Goal: Use online tool/utility: Utilize a website feature to perform a specific function

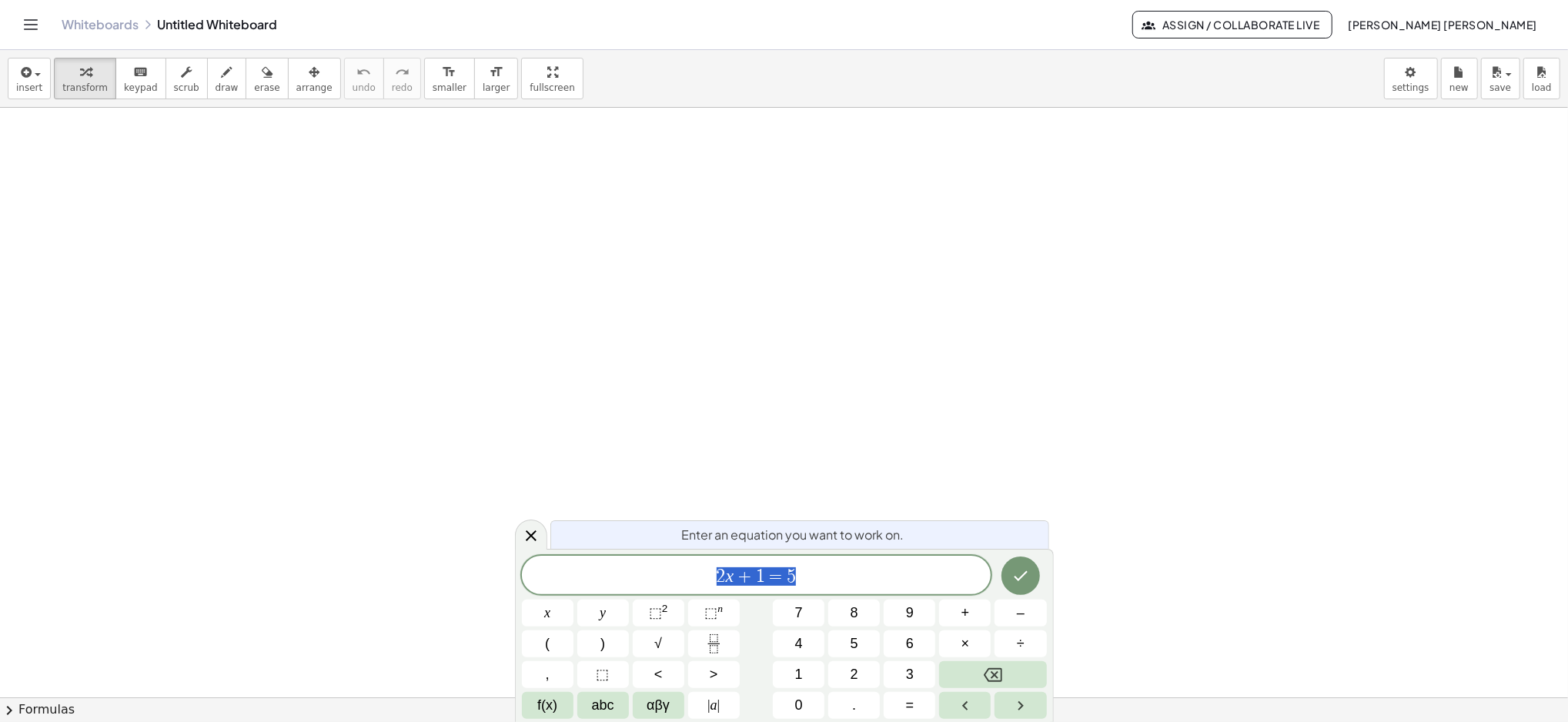
drag, startPoint x: 0, startPoint y: 0, endPoint x: 1215, endPoint y: 243, distance: 1239.1
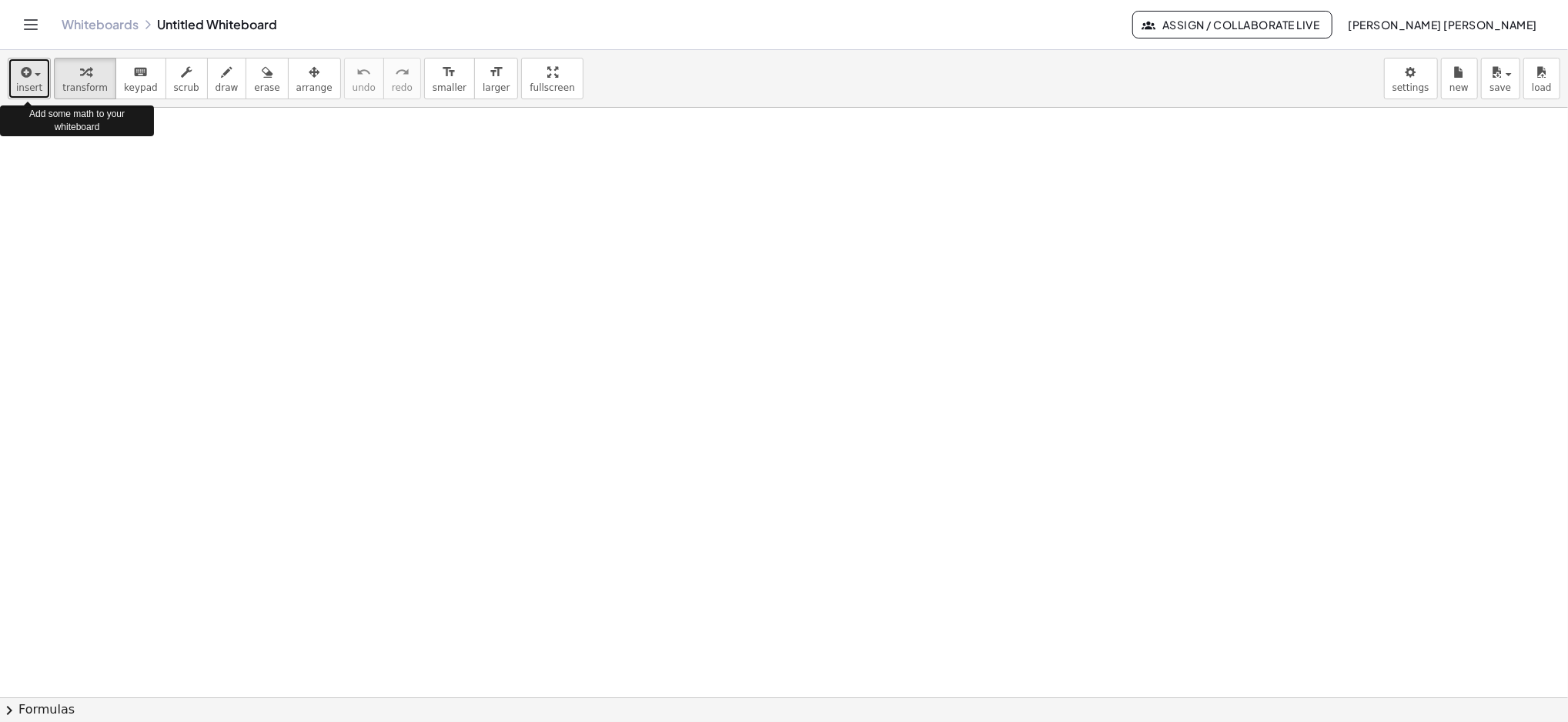
click at [40, 63] on button "insert" at bounding box center [29, 78] width 43 height 41
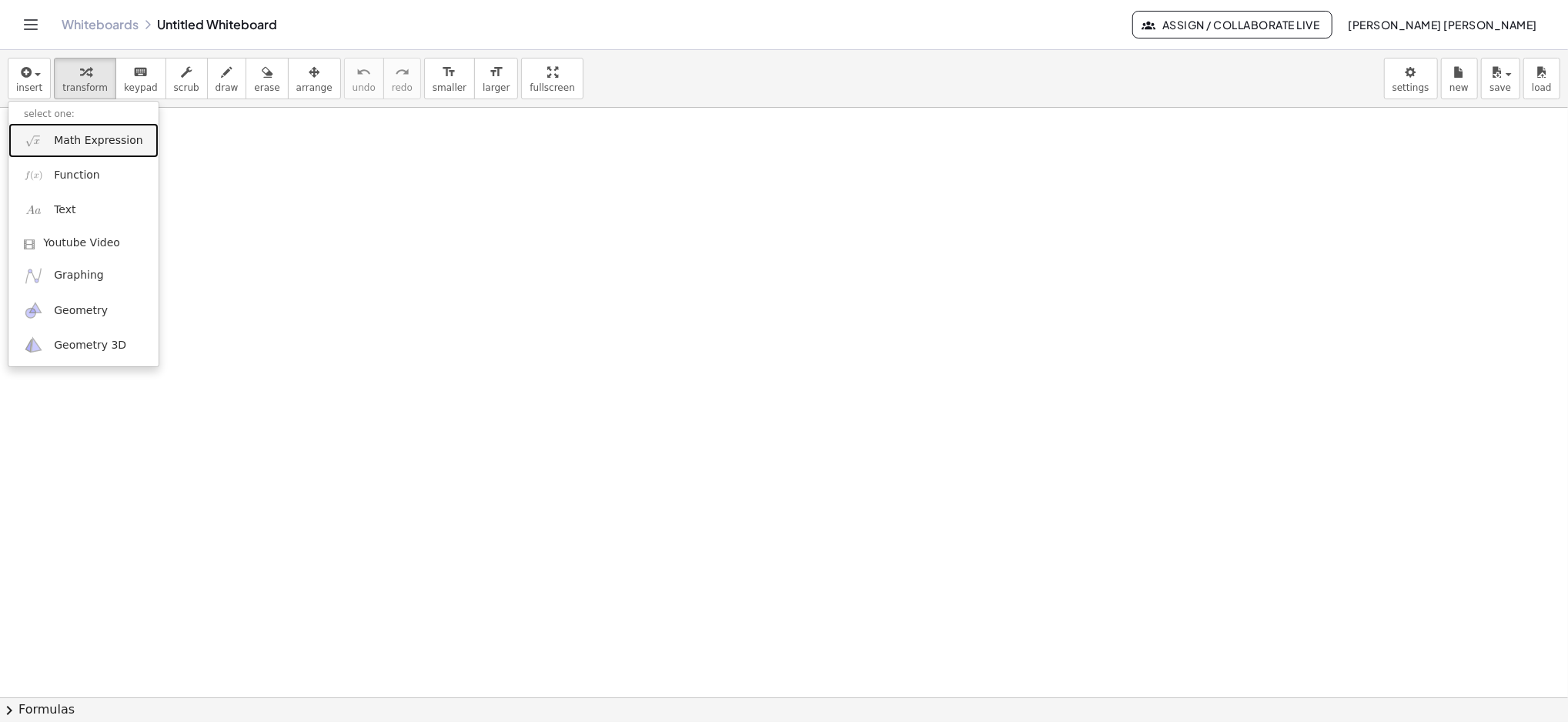
click at [59, 133] on span "Math Expression" at bounding box center [98, 141] width 88 height 16
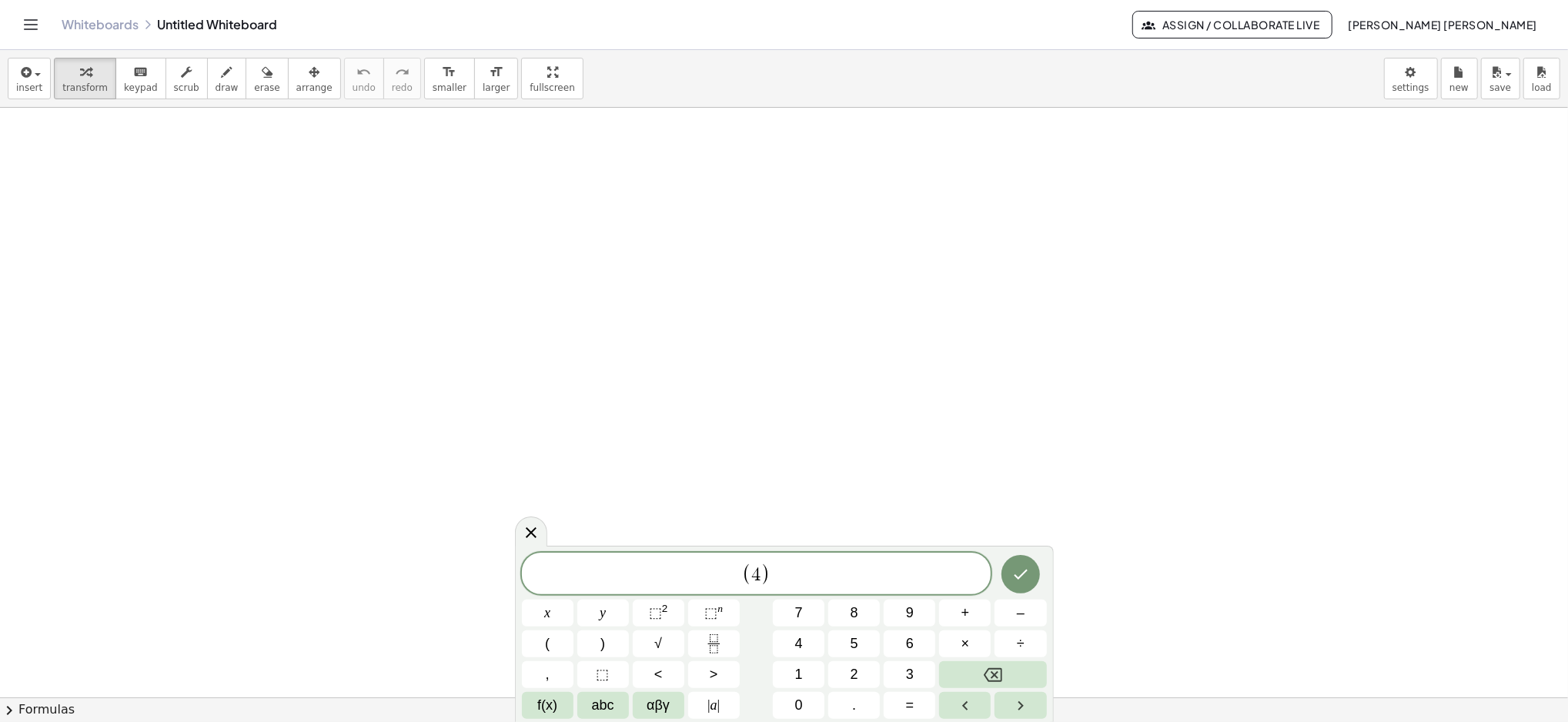
click at [653, 630] on div "( 4 ) x y ⬚ 2 ⬚ n 7 8 9 + – ( ) √ 4 5 6 × ÷ , ⬚ < > 1 2 3 f(x) abc αβγ | a | 0 …" at bounding box center [784, 636] width 525 height 166
click at [658, 649] on span "√" at bounding box center [658, 644] width 7 height 21
click at [659, 609] on span "⬚" at bounding box center [656, 613] width 13 height 16
click at [616, 608] on div "( 4 √ 2 2 ​ ) x y ⬚ 2 ⬚ n 7 8 9 + – ( ) √ 4 5 6 × ÷ , ⬚ < > 1 2 3 f(x) abc αβγ …" at bounding box center [784, 632] width 525 height 175
click at [616, 608] on button "y" at bounding box center [603, 613] width 52 height 27
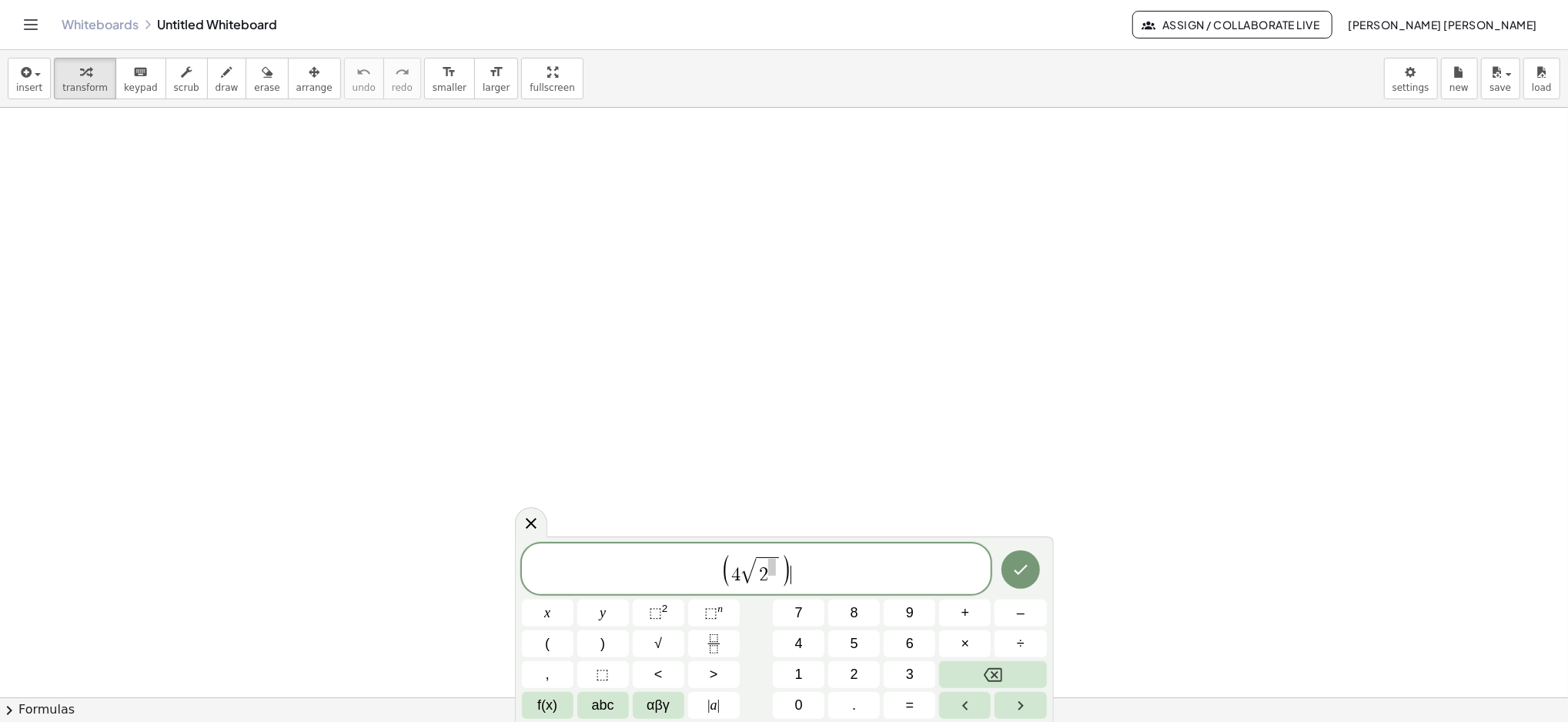
click at [801, 559] on span "( 4 √ 2 ) ​" at bounding box center [756, 570] width 470 height 35
click at [661, 619] on span "⬚ 2" at bounding box center [658, 613] width 19 height 21
click at [639, 555] on span "​ ( 4 √ 2 ) 2" at bounding box center [756, 570] width 470 height 35
click at [811, 568] on span "( 4 √ 2 ) 2 ​" at bounding box center [756, 570] width 470 height 35
click at [663, 613] on sup "2" at bounding box center [665, 608] width 6 height 12
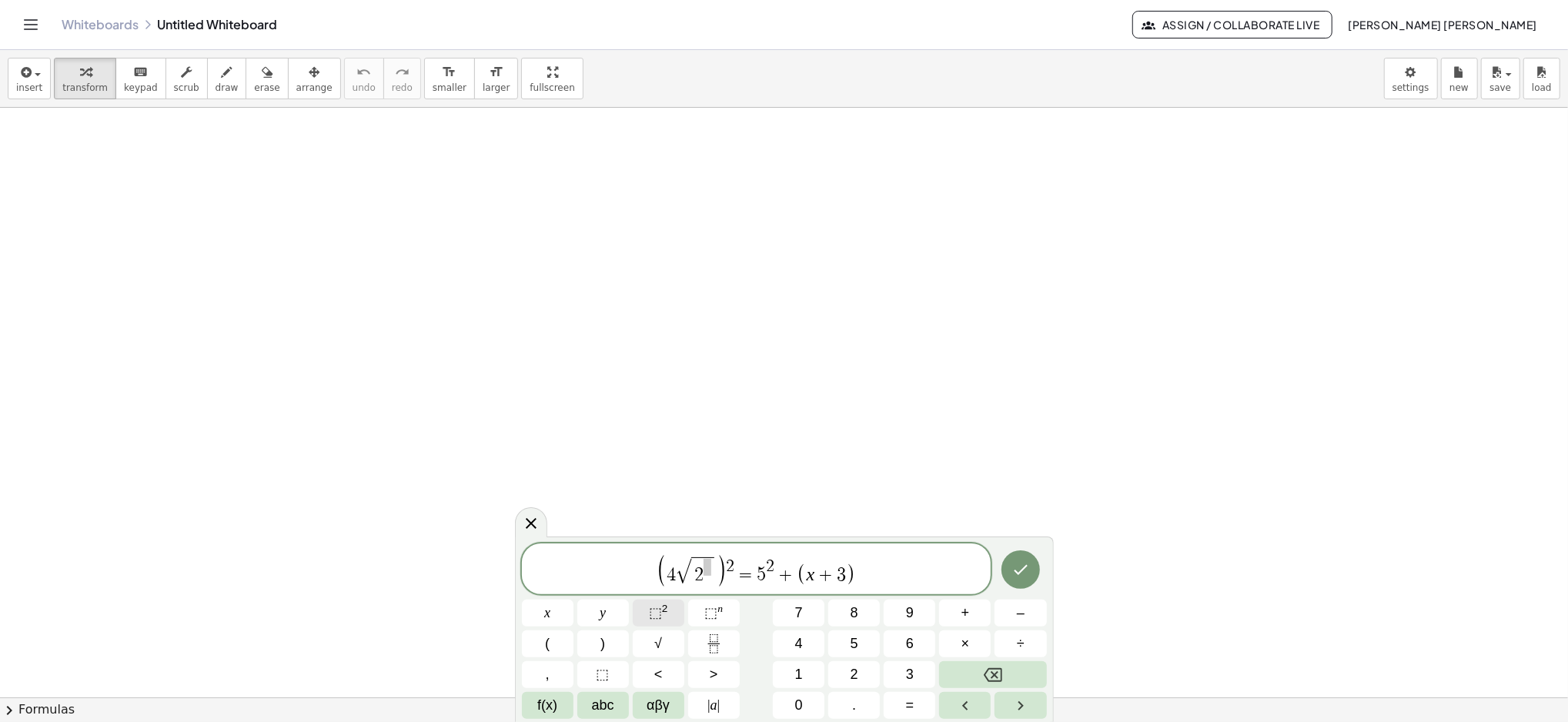
click at [655, 607] on span "⬚" at bounding box center [656, 613] width 13 height 16
click at [1018, 560] on icon "Done" at bounding box center [1021, 569] width 18 height 18
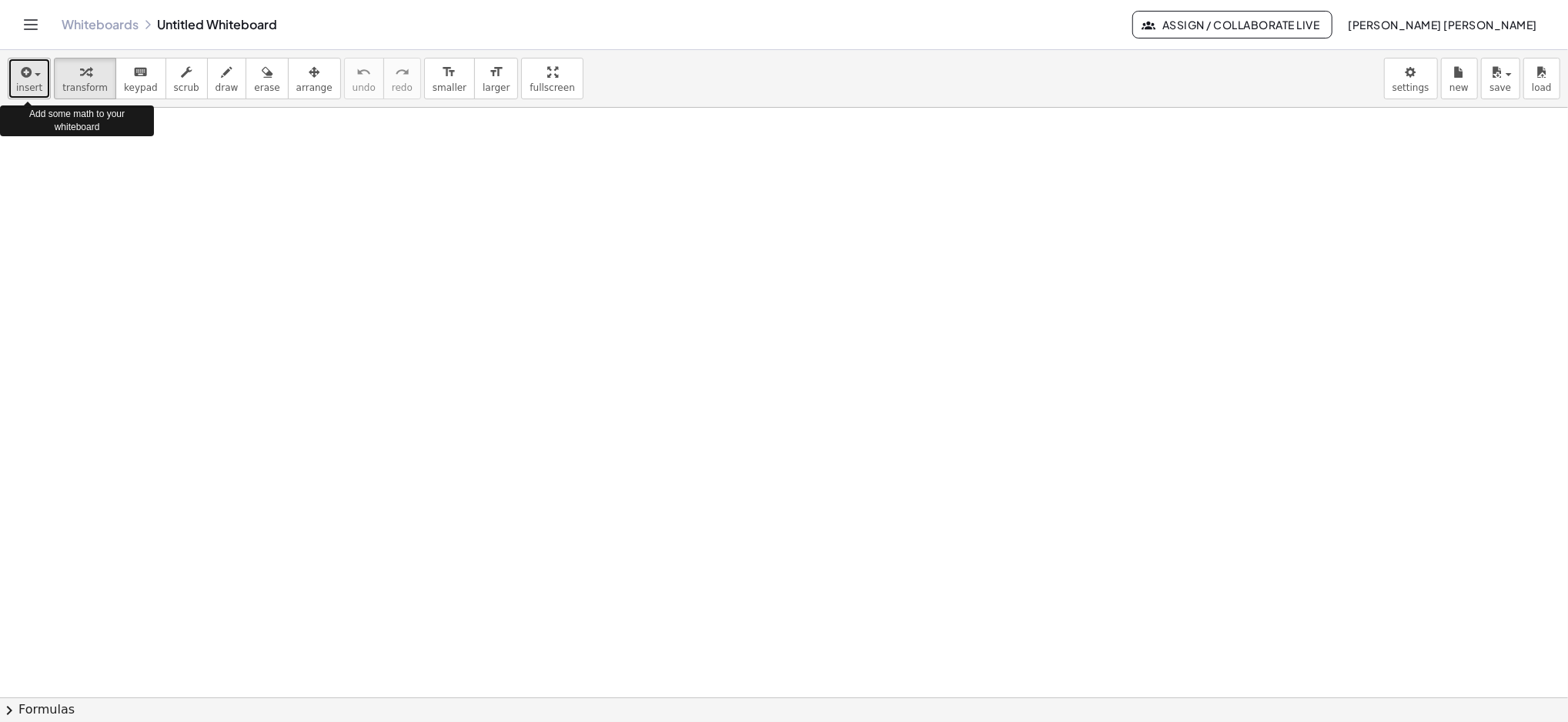
click at [40, 74] on button "insert" at bounding box center [29, 78] width 43 height 41
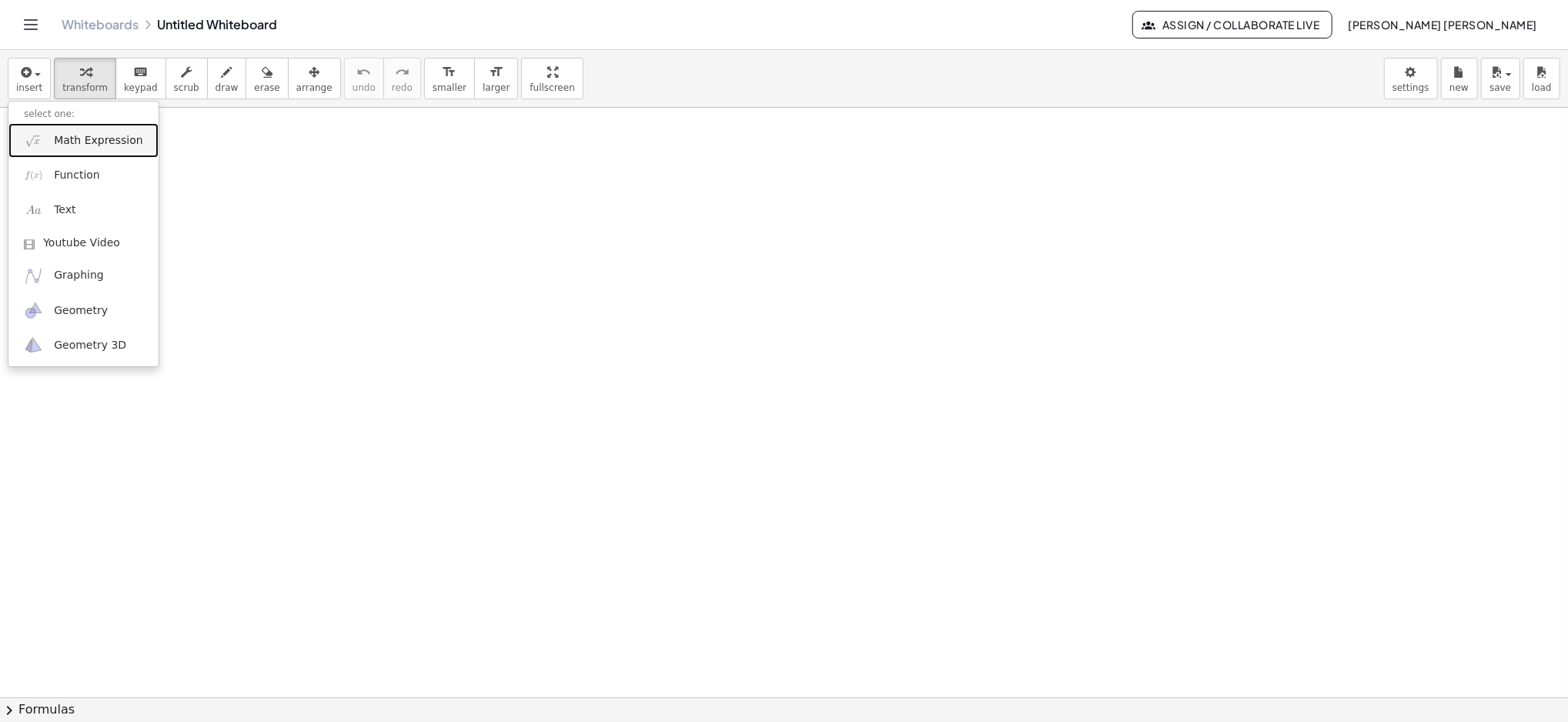
click at [85, 155] on link "Math Expression" at bounding box center [83, 141] width 150 height 35
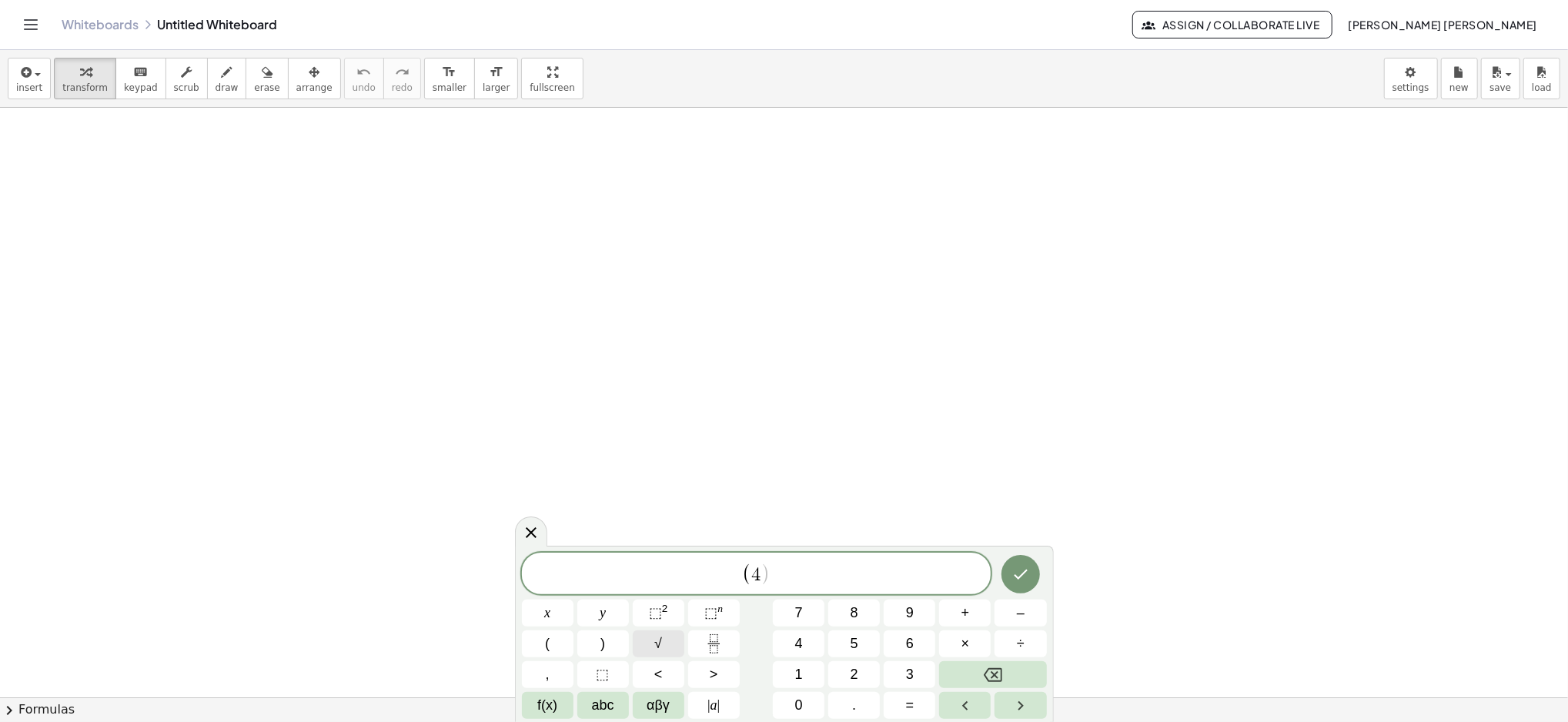
click at [659, 635] on span "√" at bounding box center [658, 644] width 7 height 21
click at [792, 583] on span "( 4 √ 2 ) ​" at bounding box center [756, 573] width 470 height 28
click at [599, 649] on button ")" at bounding box center [603, 643] width 52 height 27
click at [649, 613] on span "⬚" at bounding box center [656, 613] width 13 height 16
click at [630, 616] on div "( 4 √ 2 ) 2 = ​ x y ⬚ 2 ⬚ n 7 8 9 + – ( ) √ 4 5 6 × ÷ , ⬚ < > 1 2 3 f(x) abc αβ…" at bounding box center [784, 634] width 525 height 171
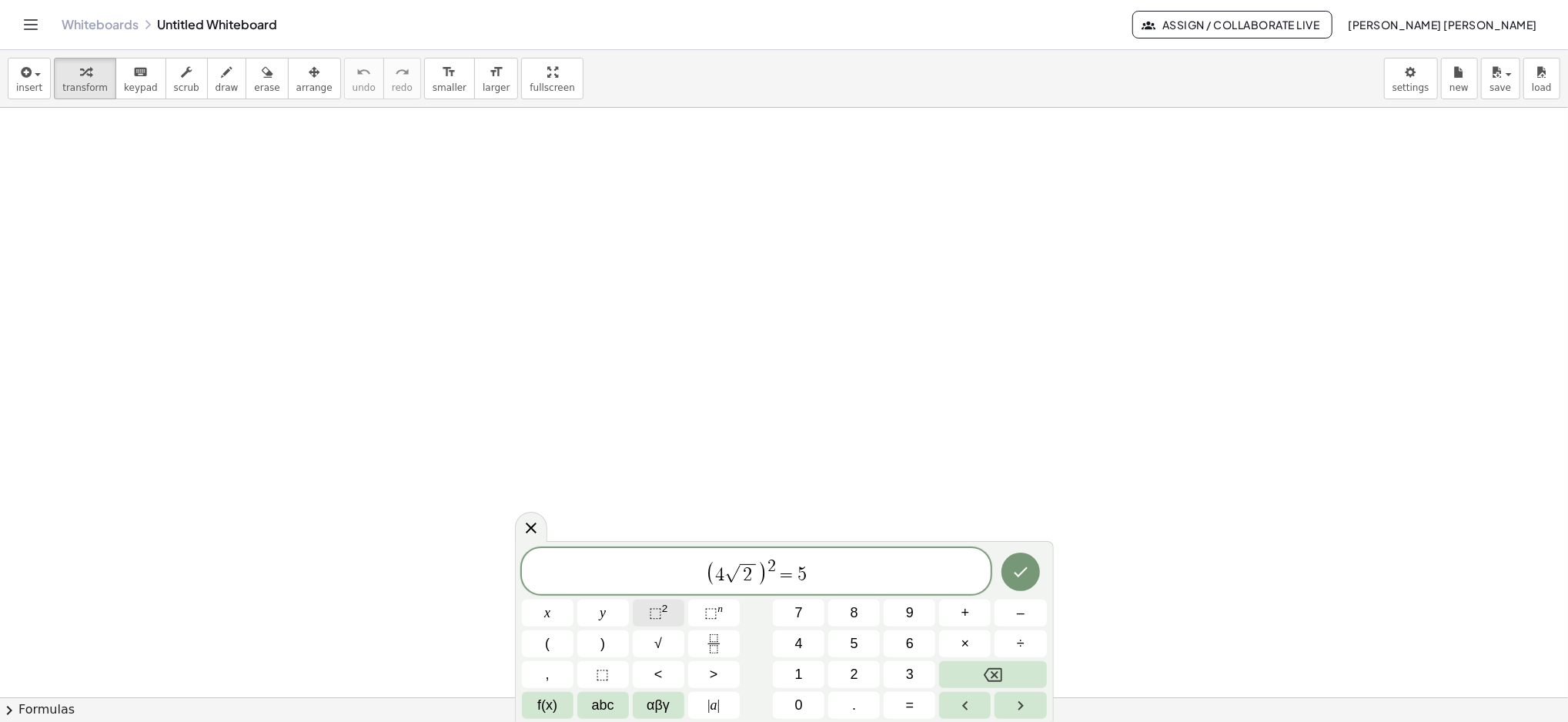
click at [670, 610] on button "⬚ 2" at bounding box center [658, 613] width 52 height 27
click at [658, 604] on span "⬚ 2" at bounding box center [658, 613] width 19 height 21
click at [1025, 568] on icon "Done" at bounding box center [1020, 572] width 14 height 10
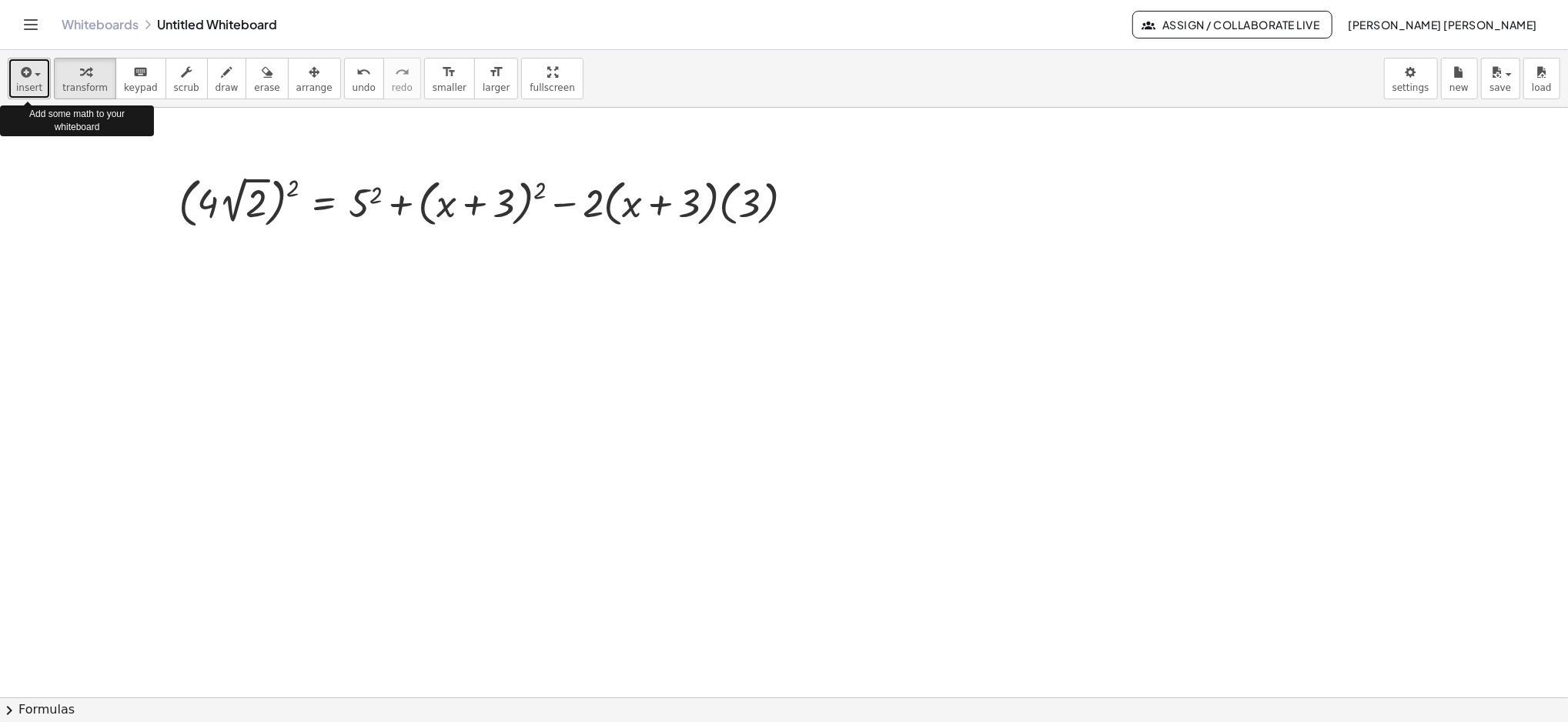
click at [45, 79] on button "insert" at bounding box center [29, 78] width 43 height 41
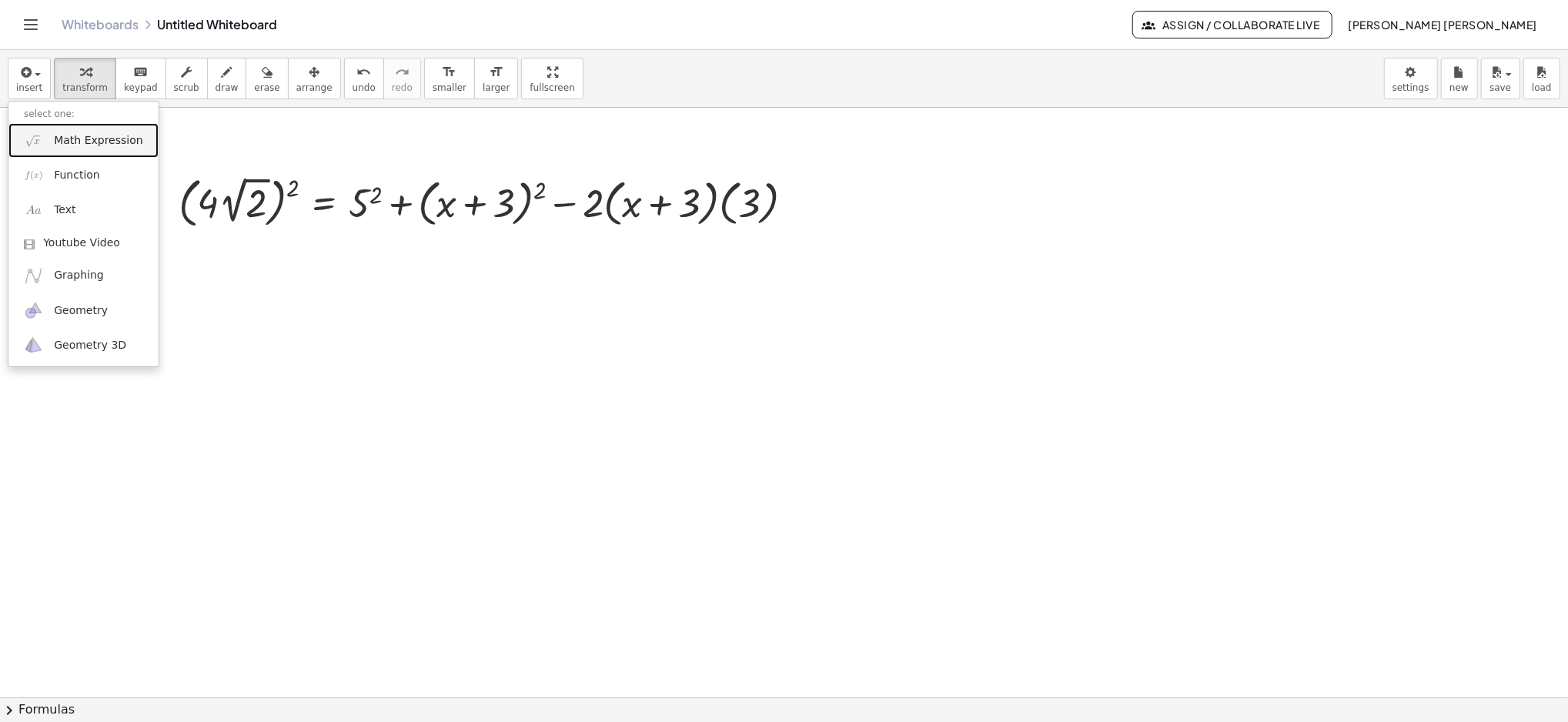
click at [89, 144] on span "Math Expression" at bounding box center [98, 141] width 88 height 16
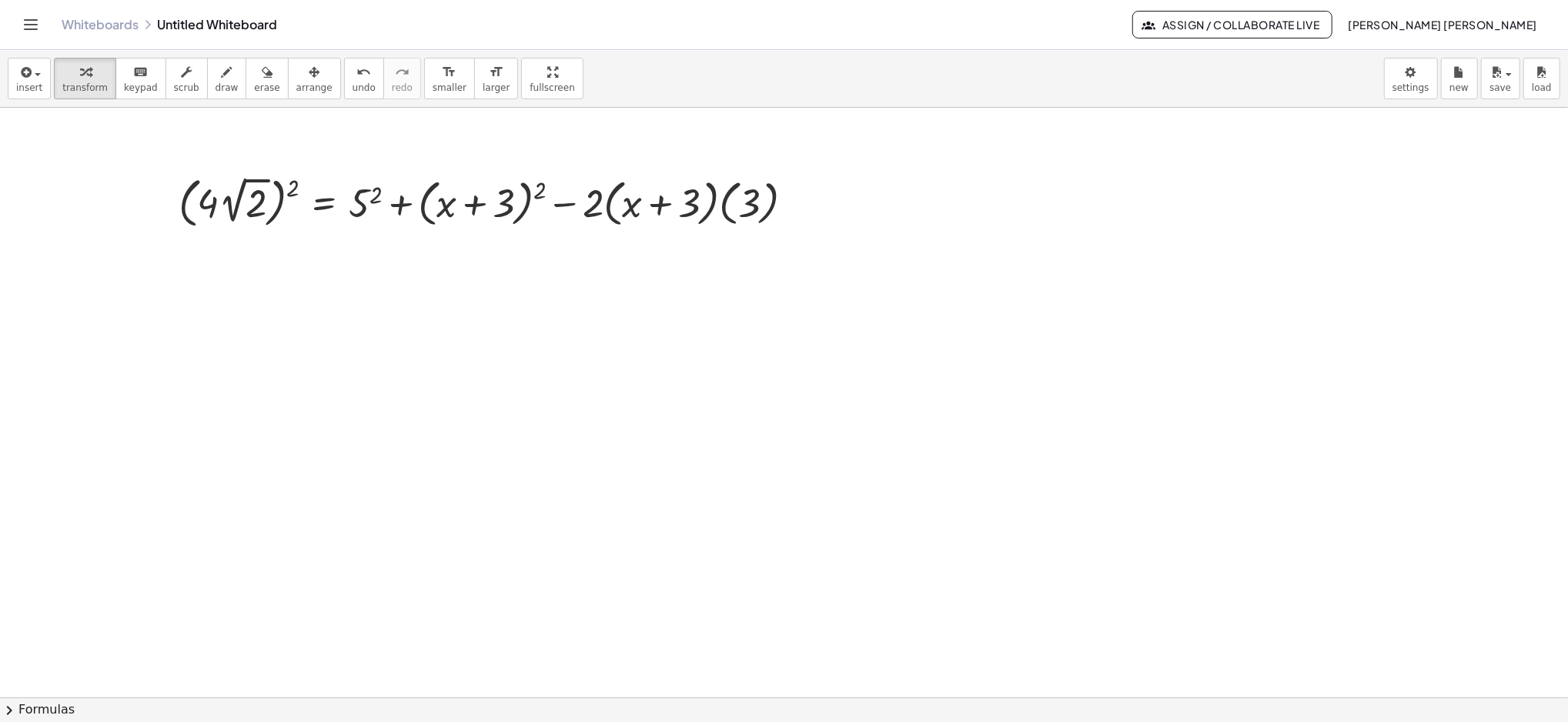
click at [31, 68] on span "button" at bounding box center [32, 74] width 3 height 11
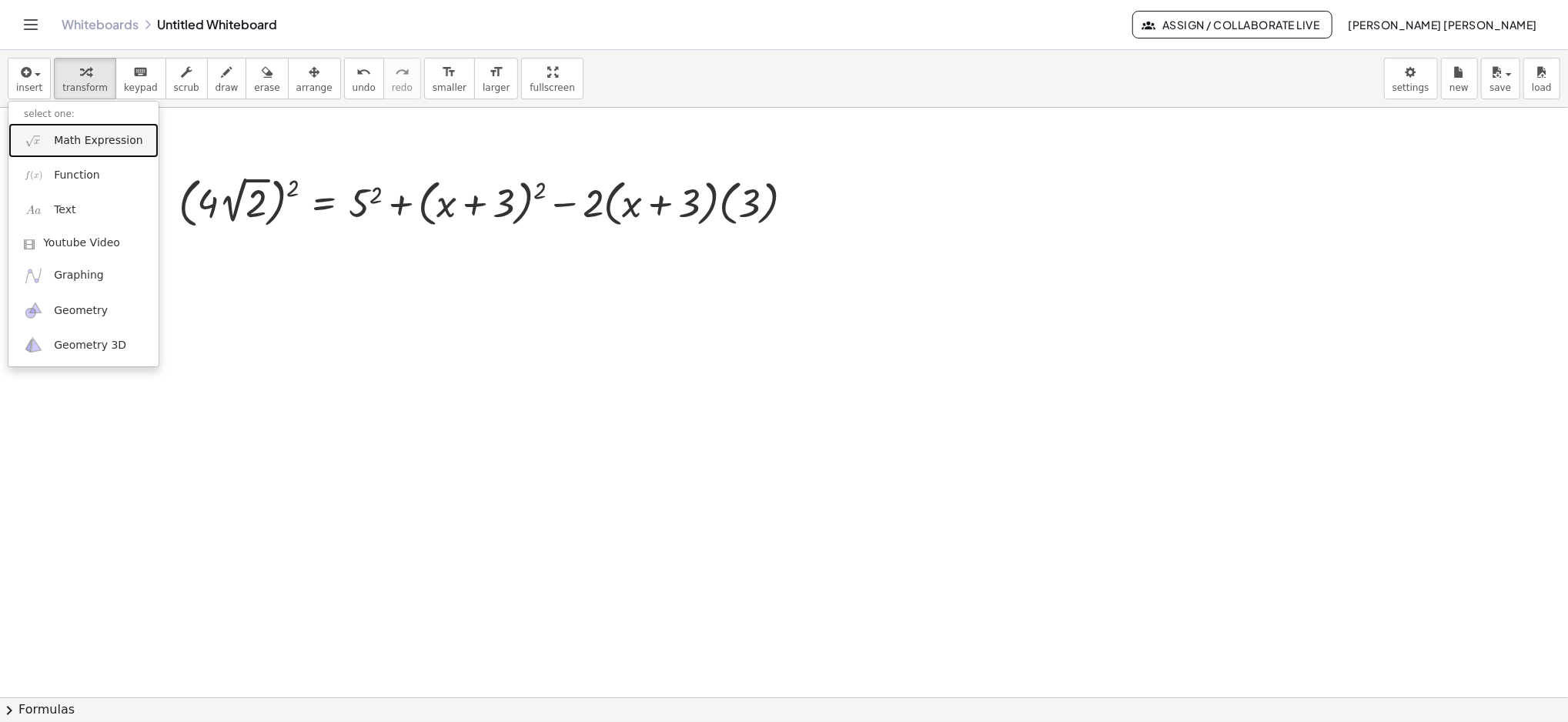
click at [52, 135] on link "Math Expression" at bounding box center [83, 141] width 150 height 35
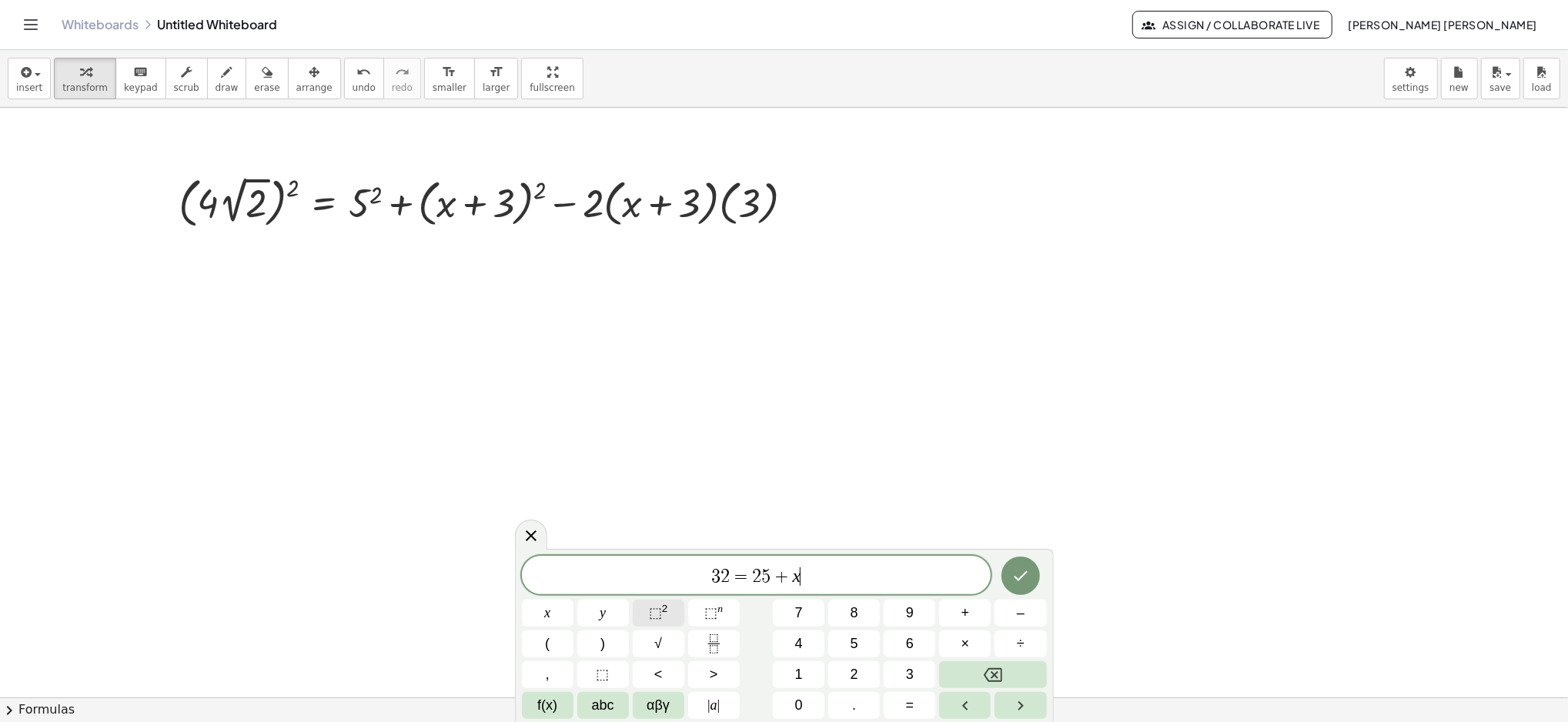
click at [655, 602] on span "⬚ 2" at bounding box center [658, 613] width 19 height 21
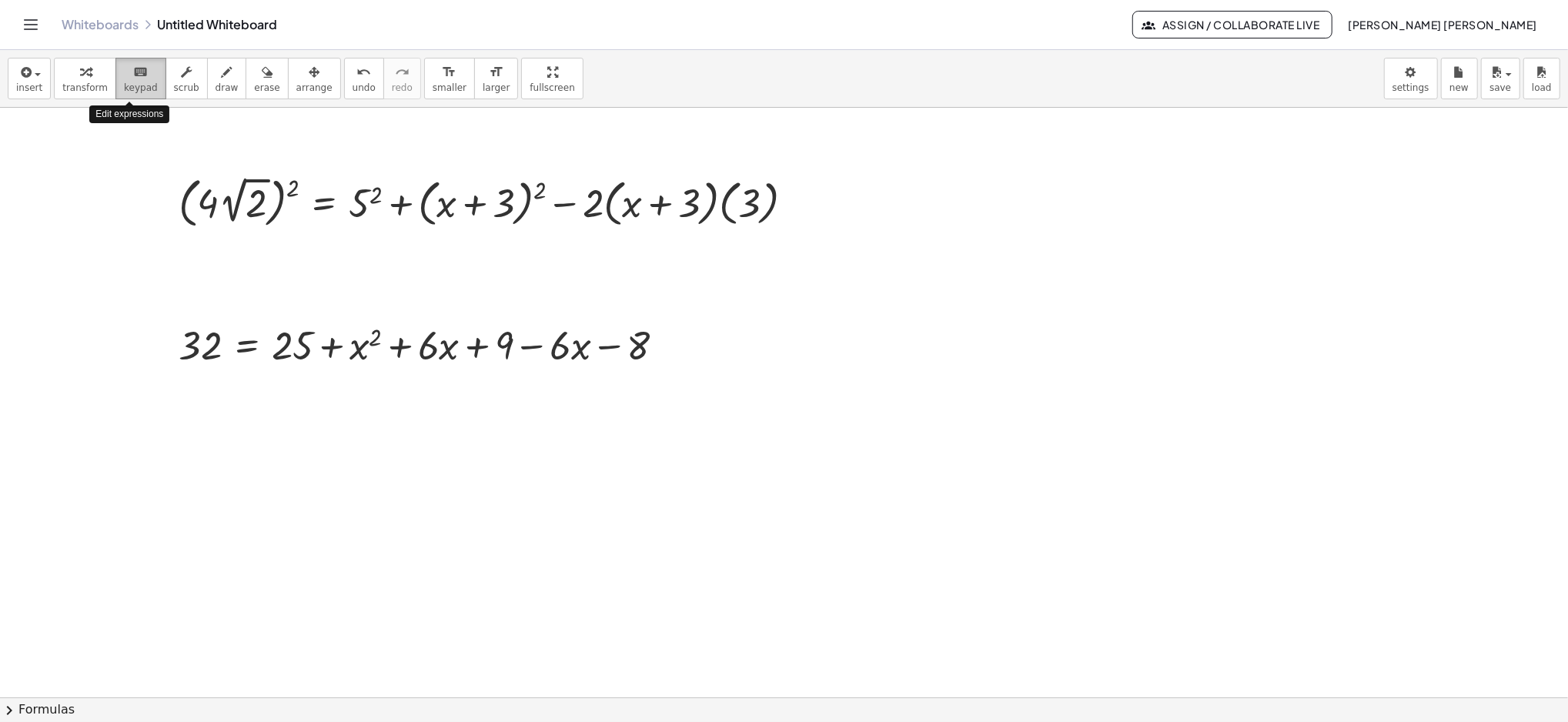
click at [133, 71] on icon "keyboard" at bounding box center [141, 73] width 15 height 18
click at [130, 59] on button "keyboard keypad" at bounding box center [141, 78] width 51 height 41
click at [133, 78] on icon "keyboard" at bounding box center [141, 73] width 15 height 18
drag, startPoint x: 132, startPoint y: 78, endPoint x: 127, endPoint y: 105, distance: 27.5
click at [127, 105] on div "insert select one: Math Expression Function Text Youtube Video Graphing Geometr…" at bounding box center [784, 78] width 1568 height 58
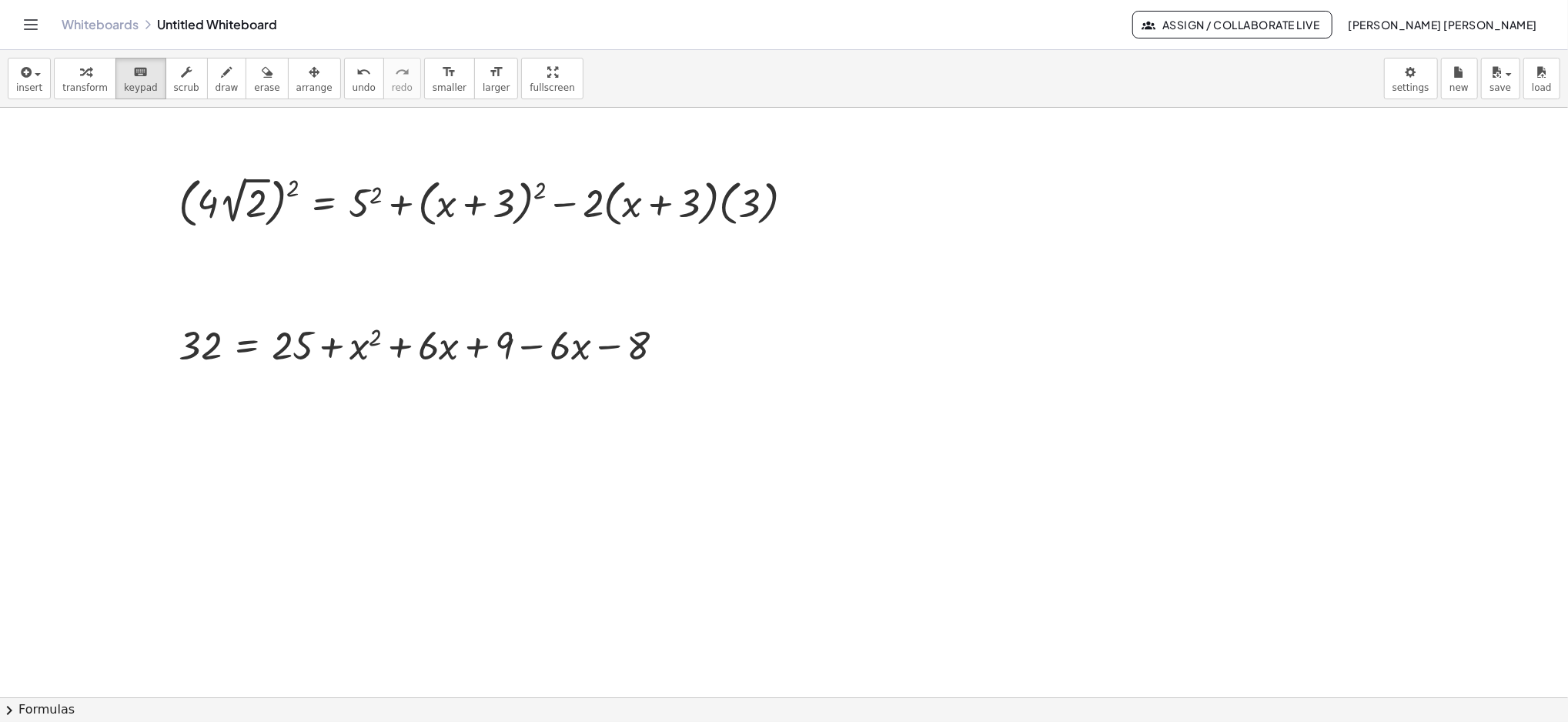
click at [127, 105] on div "insert select one: Math Expression Function Text Youtube Video Graphing Geometr…" at bounding box center [784, 78] width 1568 height 58
click at [126, 91] on span "keypad" at bounding box center [141, 88] width 34 height 11
click at [576, 358] on div at bounding box center [552, 345] width 77 height 45
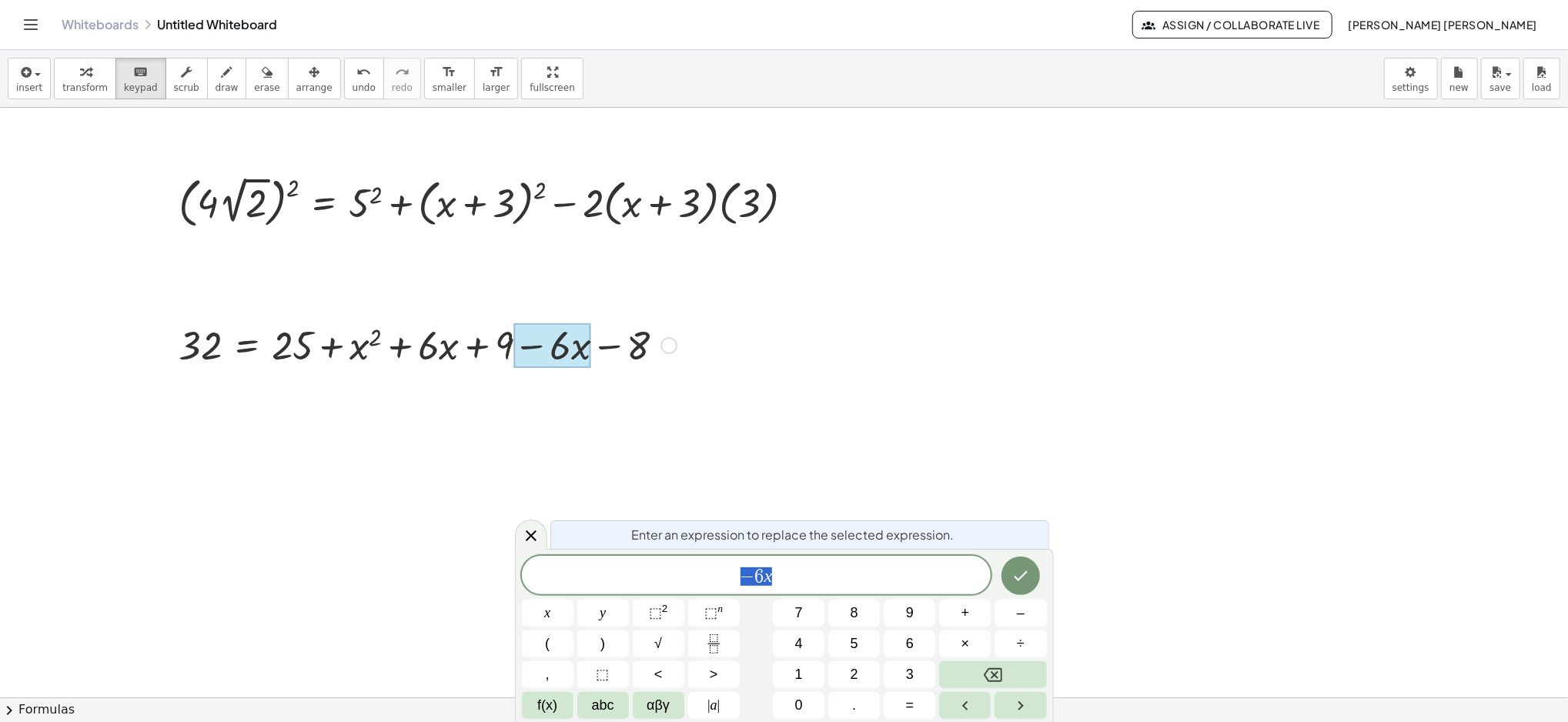
click at [576, 358] on div at bounding box center [552, 345] width 77 height 45
click at [611, 362] on div at bounding box center [428, 344] width 513 height 52
click at [625, 348] on div at bounding box center [428, 344] width 513 height 52
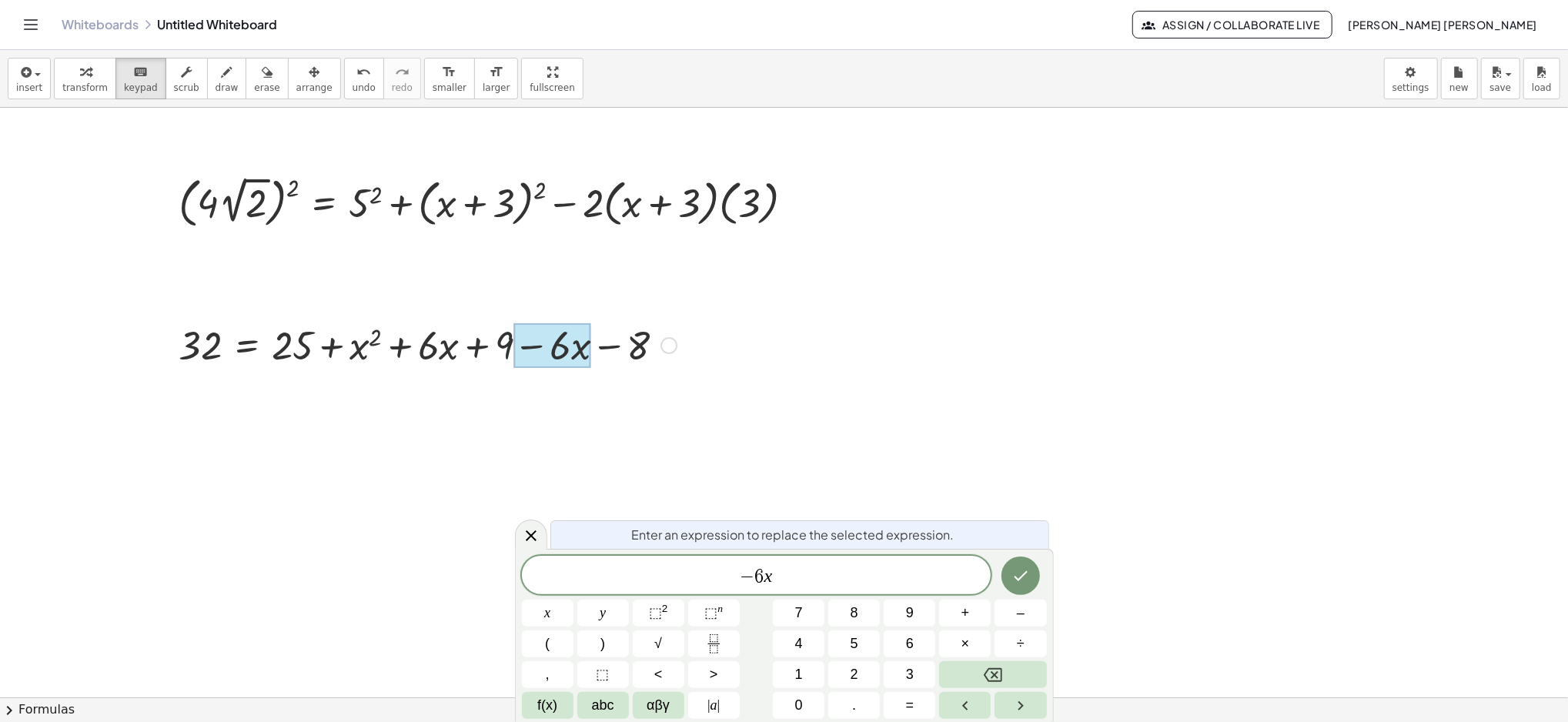
click at [612, 350] on div at bounding box center [428, 344] width 513 height 52
drag, startPoint x: 612, startPoint y: 350, endPoint x: 749, endPoint y: 415, distance: 151.6
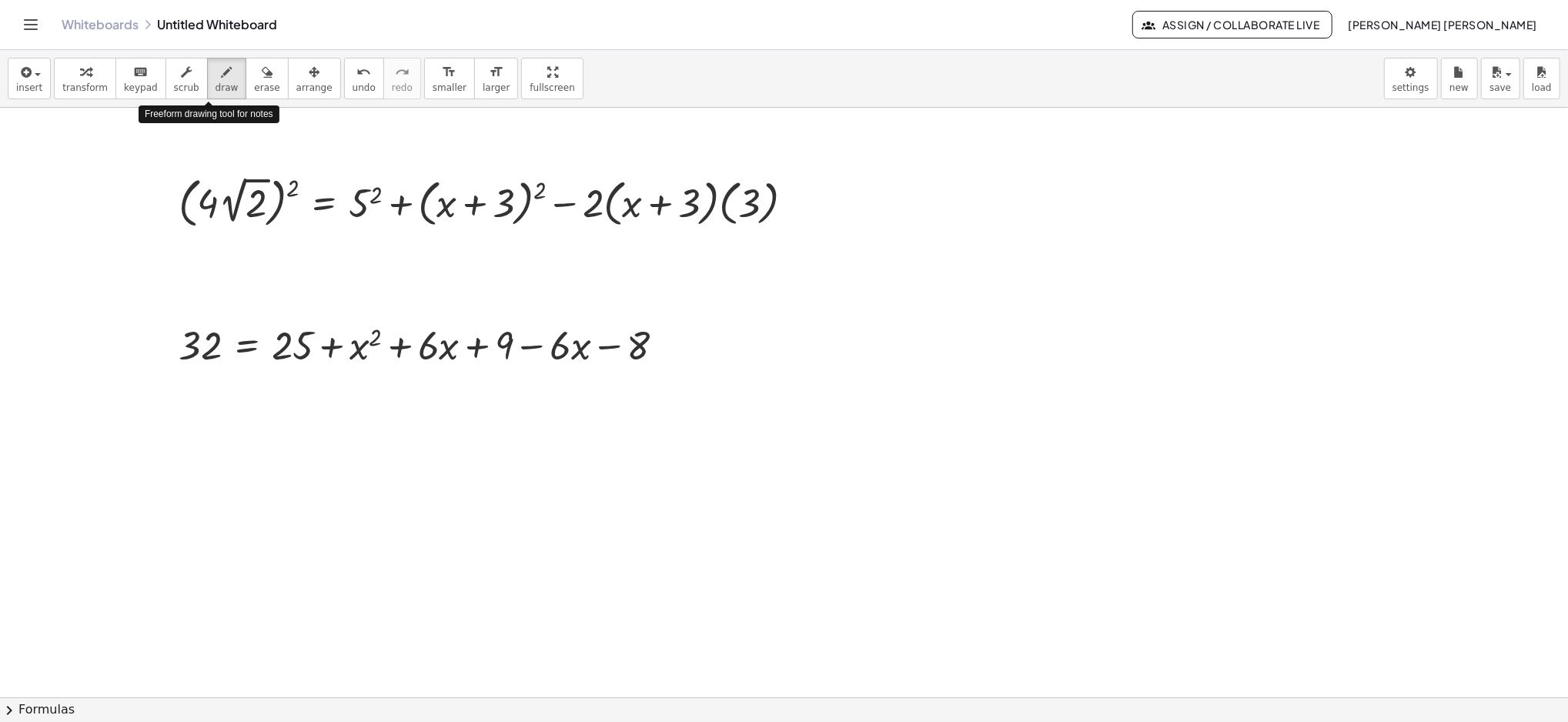
drag, startPoint x: 212, startPoint y: 86, endPoint x: 568, endPoint y: 309, distance: 420.1
click at [568, 309] on div "insert select one: Math Expression Function Text Youtube Video Graphing Geometr…" at bounding box center [784, 385] width 1568 height 672
drag, startPoint x: 625, startPoint y: 333, endPoint x: 623, endPoint y: 357, distance: 24.1
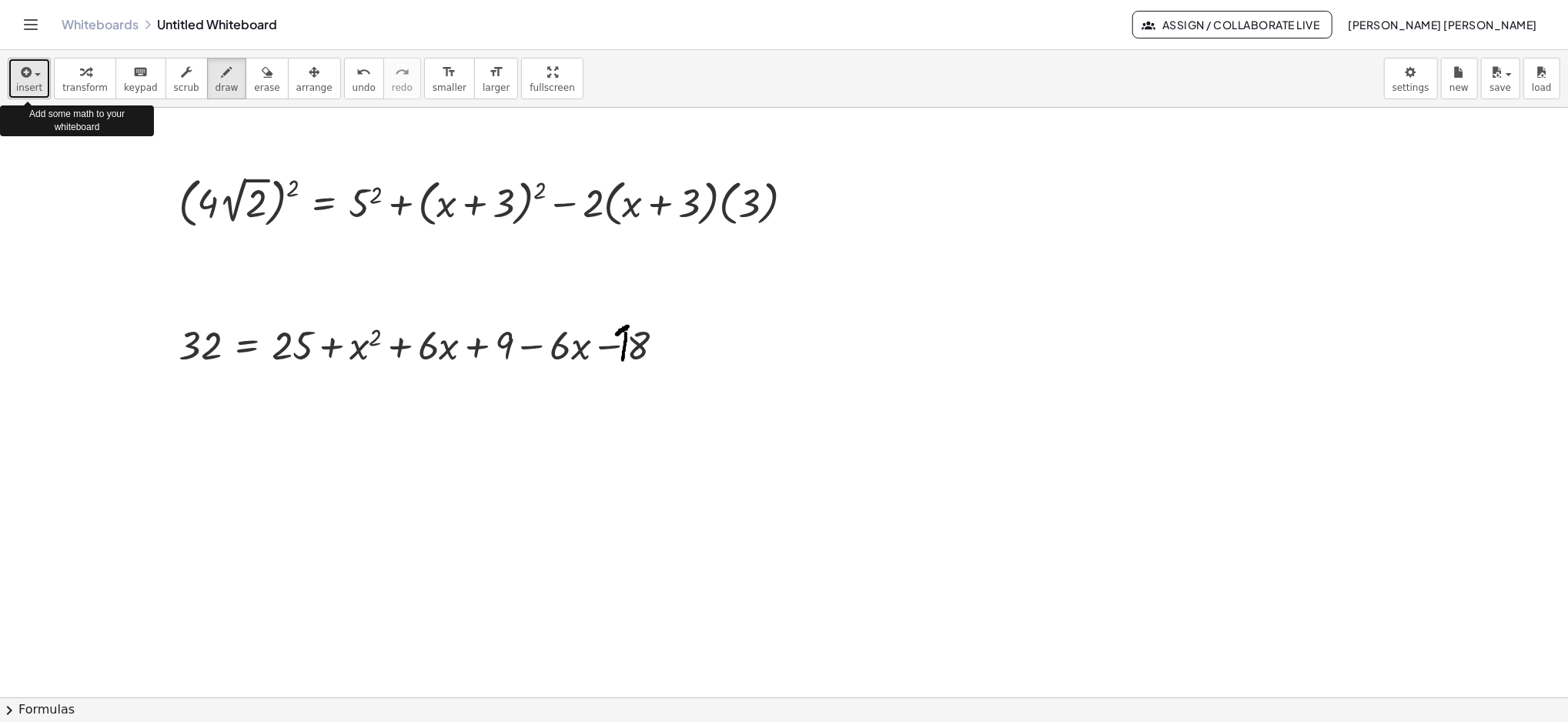
click at [37, 79] on div "button" at bounding box center [29, 72] width 26 height 18
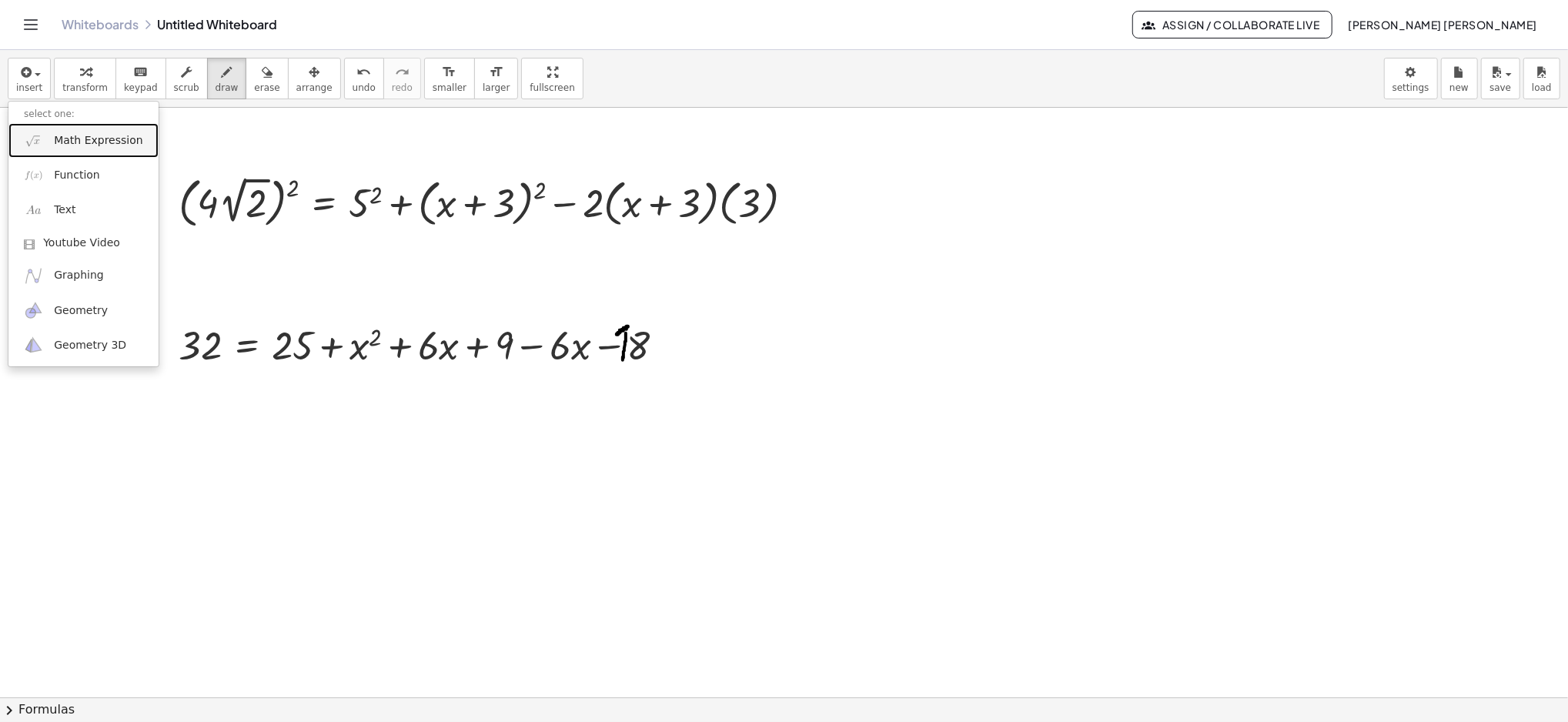
click at [76, 136] on span "Math Expression" at bounding box center [98, 141] width 88 height 16
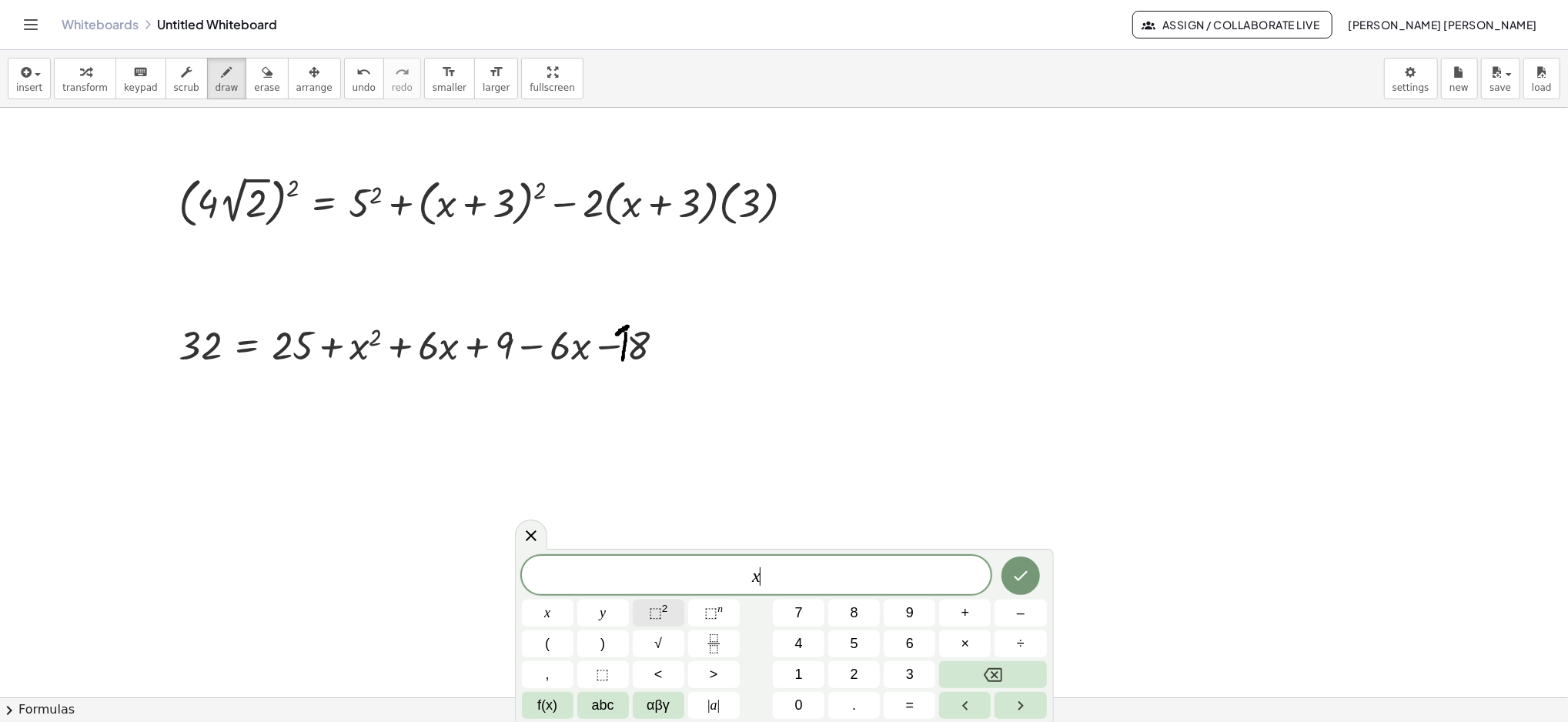
click at [651, 619] on span "⬚" at bounding box center [656, 613] width 13 height 16
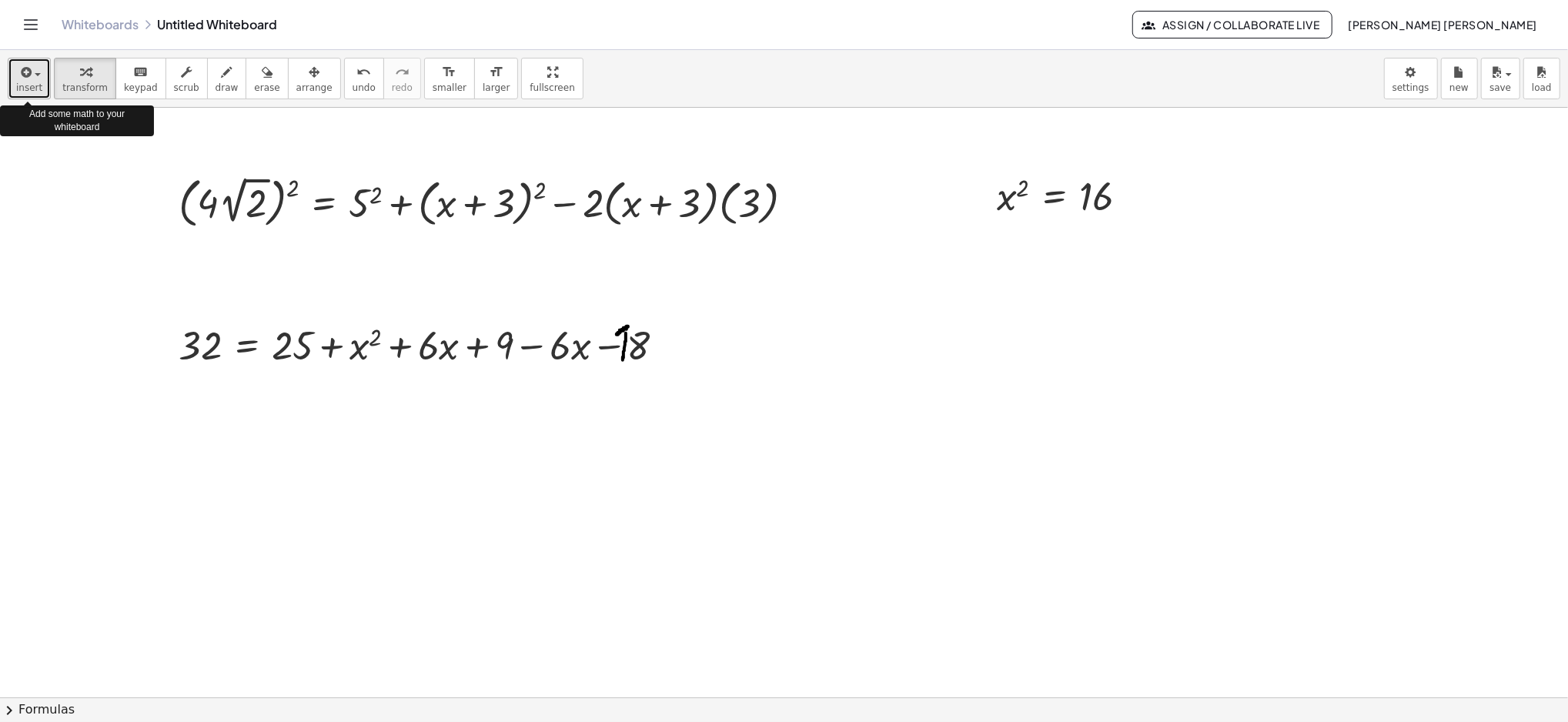
click at [35, 83] on span "insert" at bounding box center [29, 88] width 26 height 11
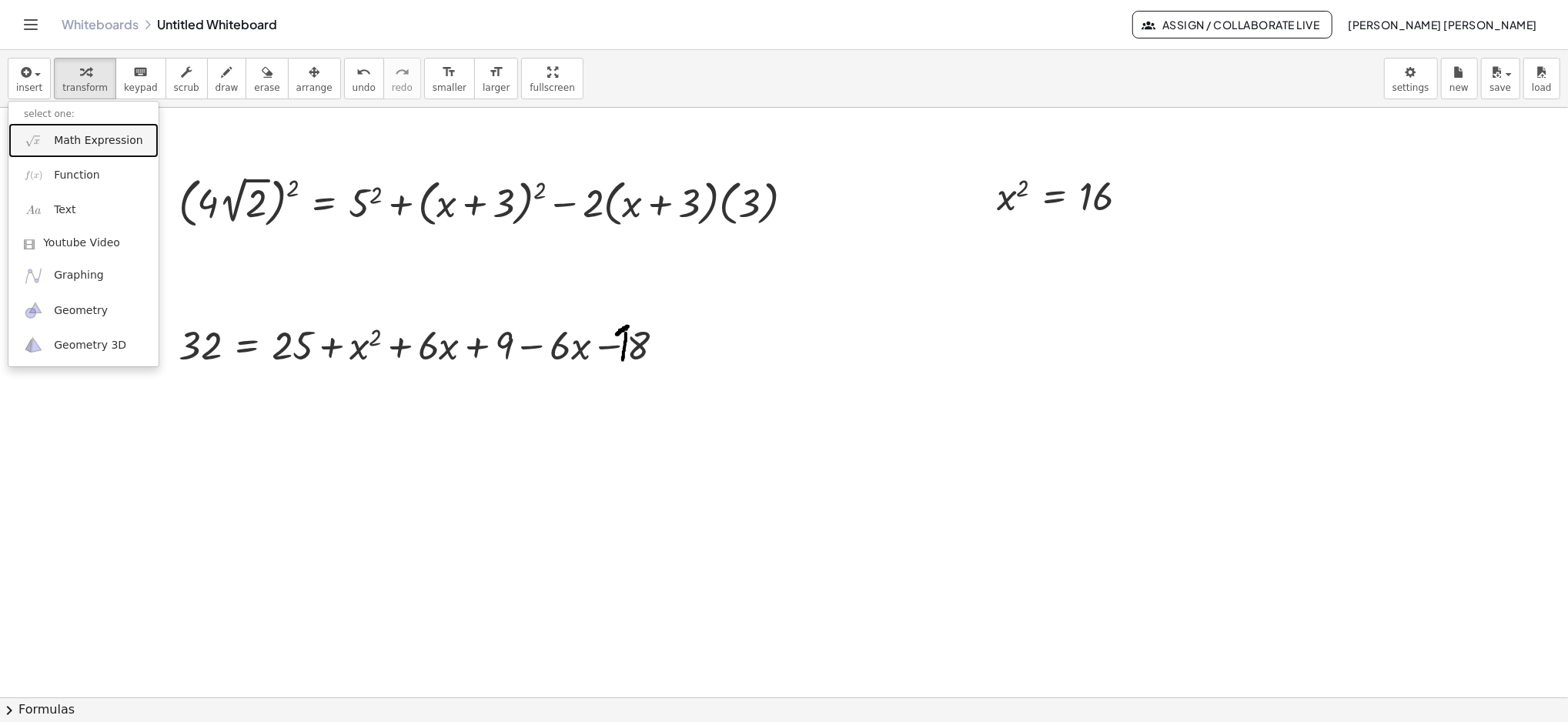
click at [55, 144] on span "Math Expression" at bounding box center [98, 141] width 88 height 16
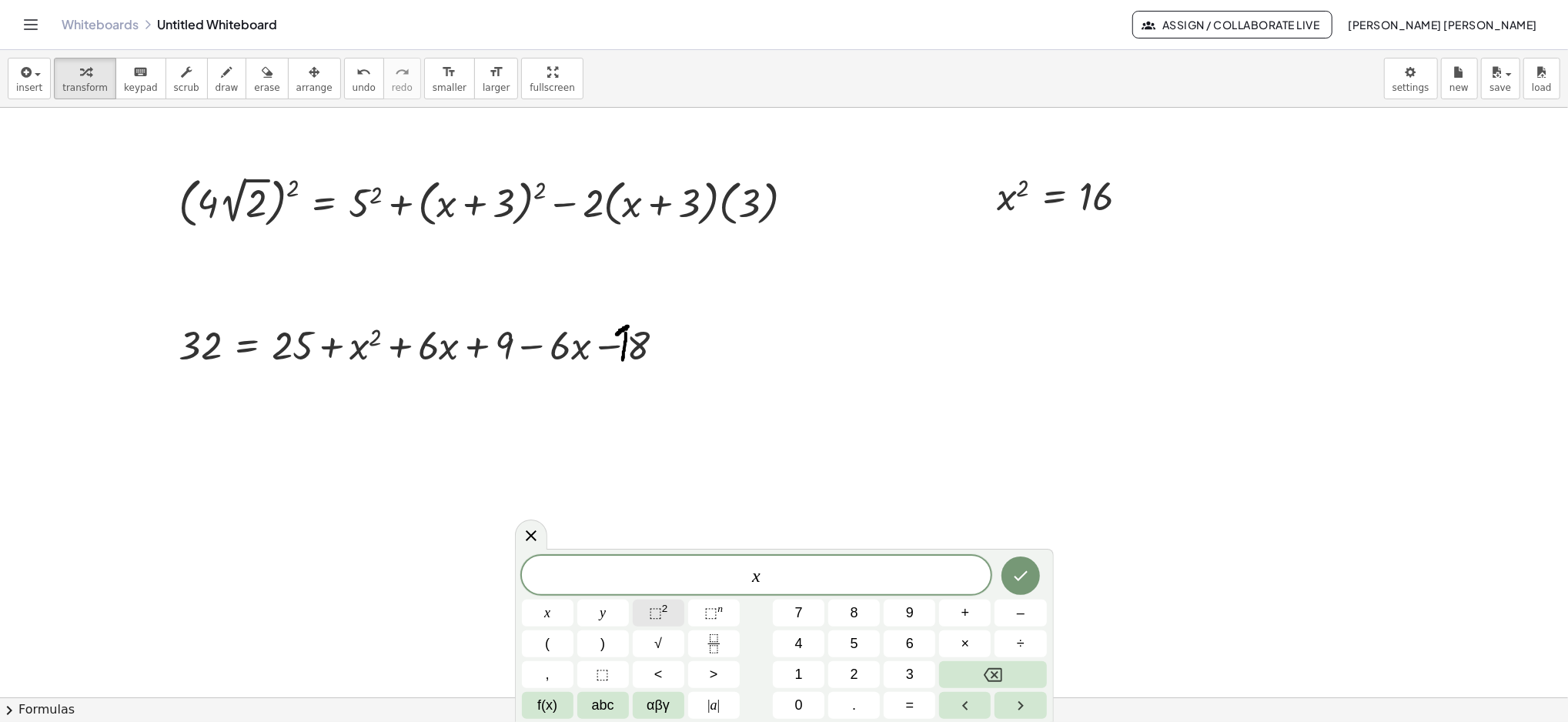
click at [654, 613] on span "⬚" at bounding box center [656, 613] width 13 height 16
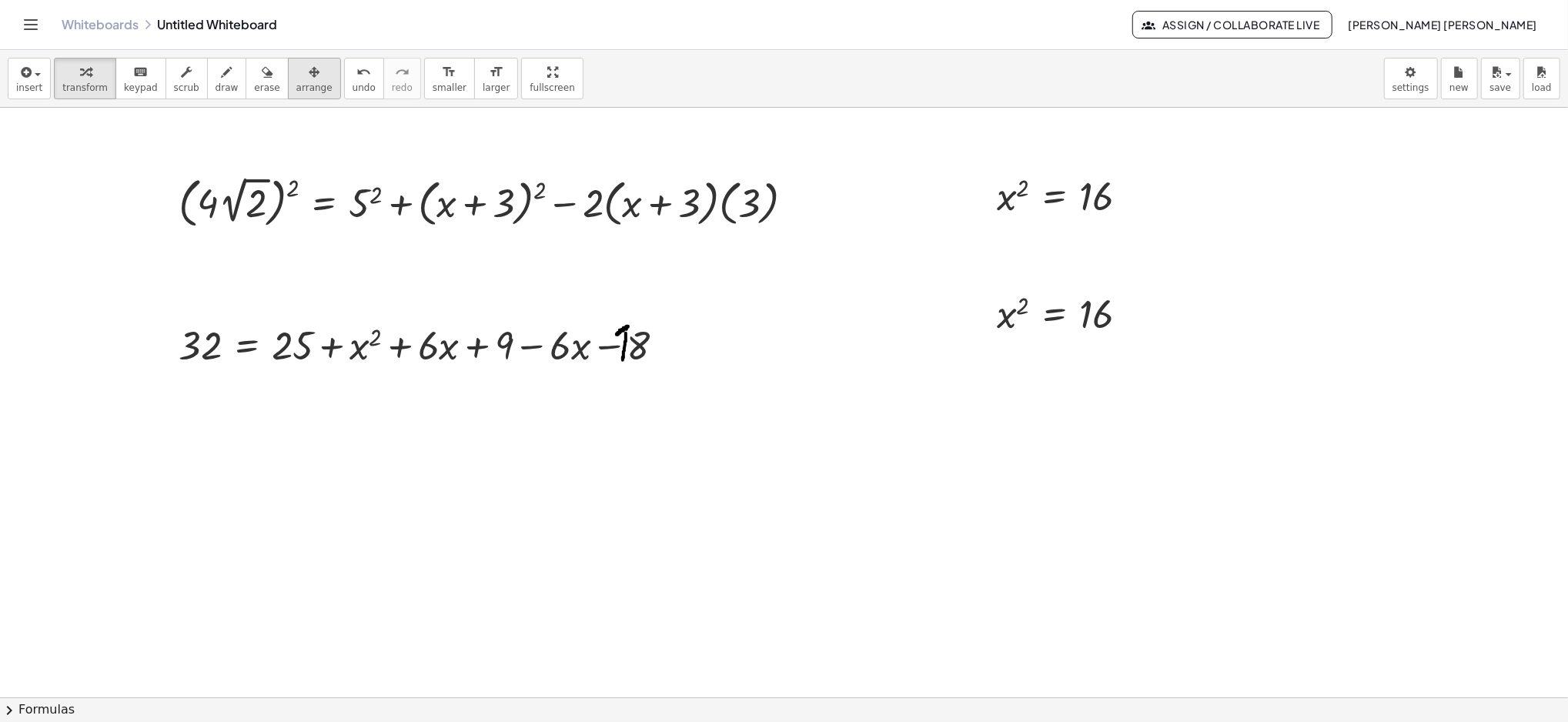
click at [296, 77] on div "button" at bounding box center [314, 72] width 36 height 18
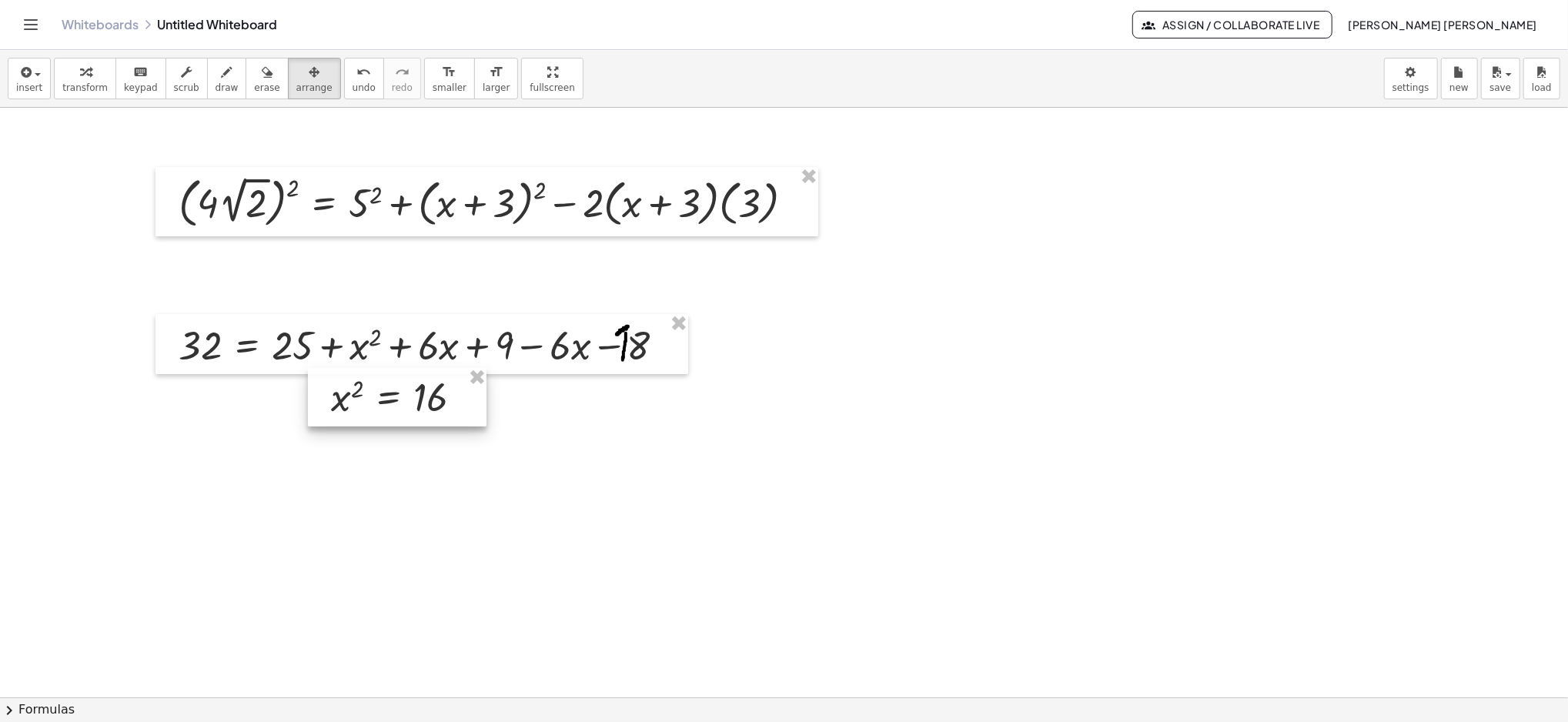
drag, startPoint x: 1078, startPoint y: 315, endPoint x: 412, endPoint y: 398, distance: 671.2
click at [412, 398] on div at bounding box center [397, 397] width 178 height 59
click at [40, 67] on button "insert" at bounding box center [29, 78] width 43 height 41
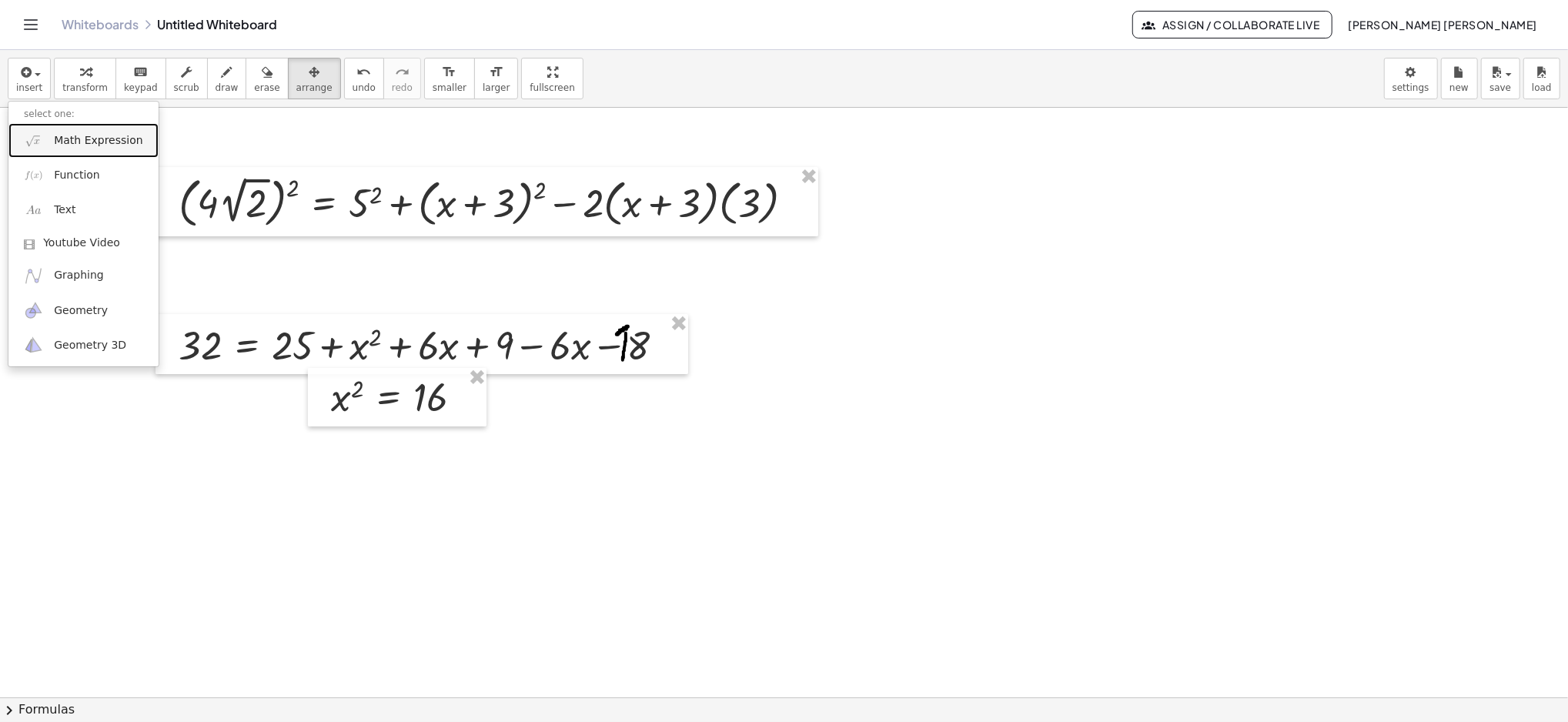
click at [76, 134] on span "Math Expression" at bounding box center [98, 141] width 88 height 16
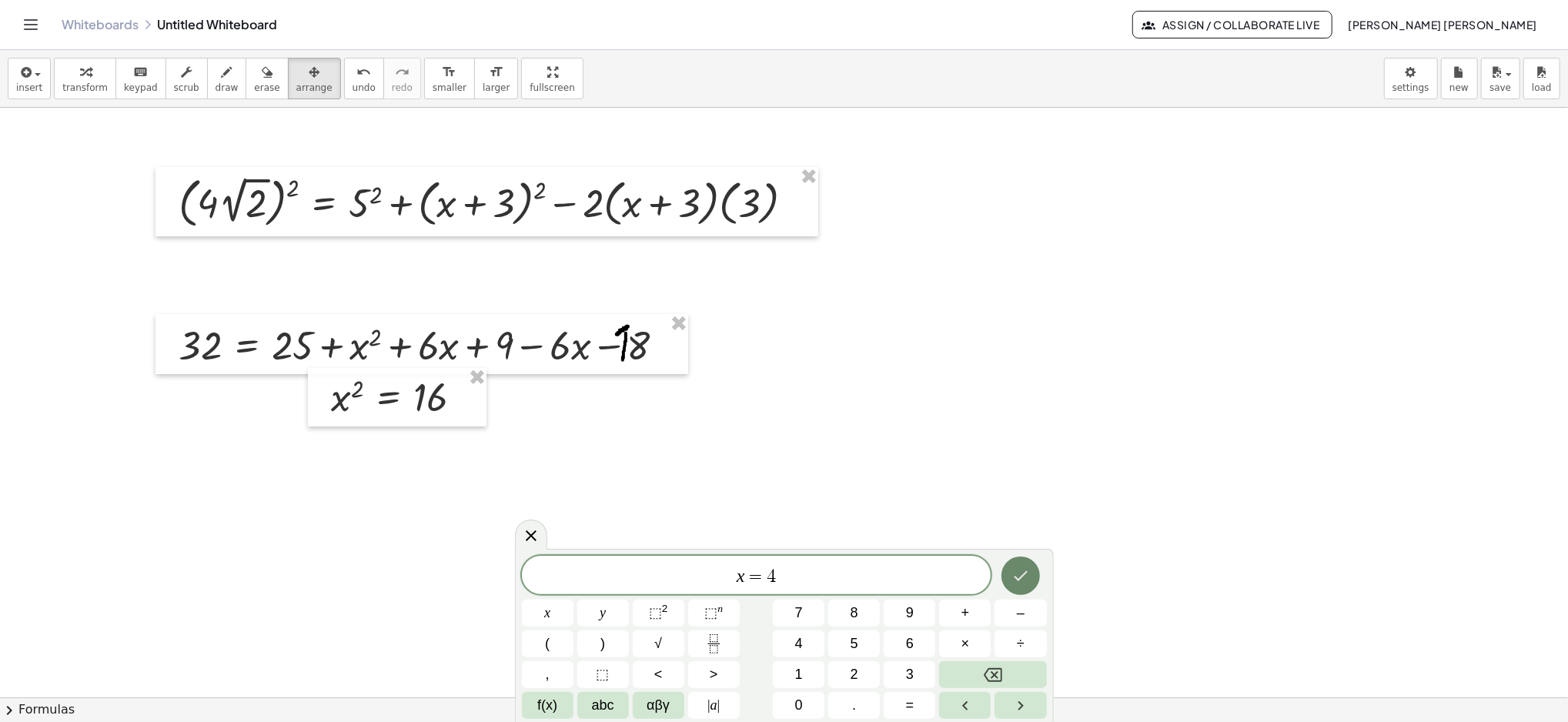
click at [1013, 573] on icon "Done" at bounding box center [1021, 576] width 18 height 18
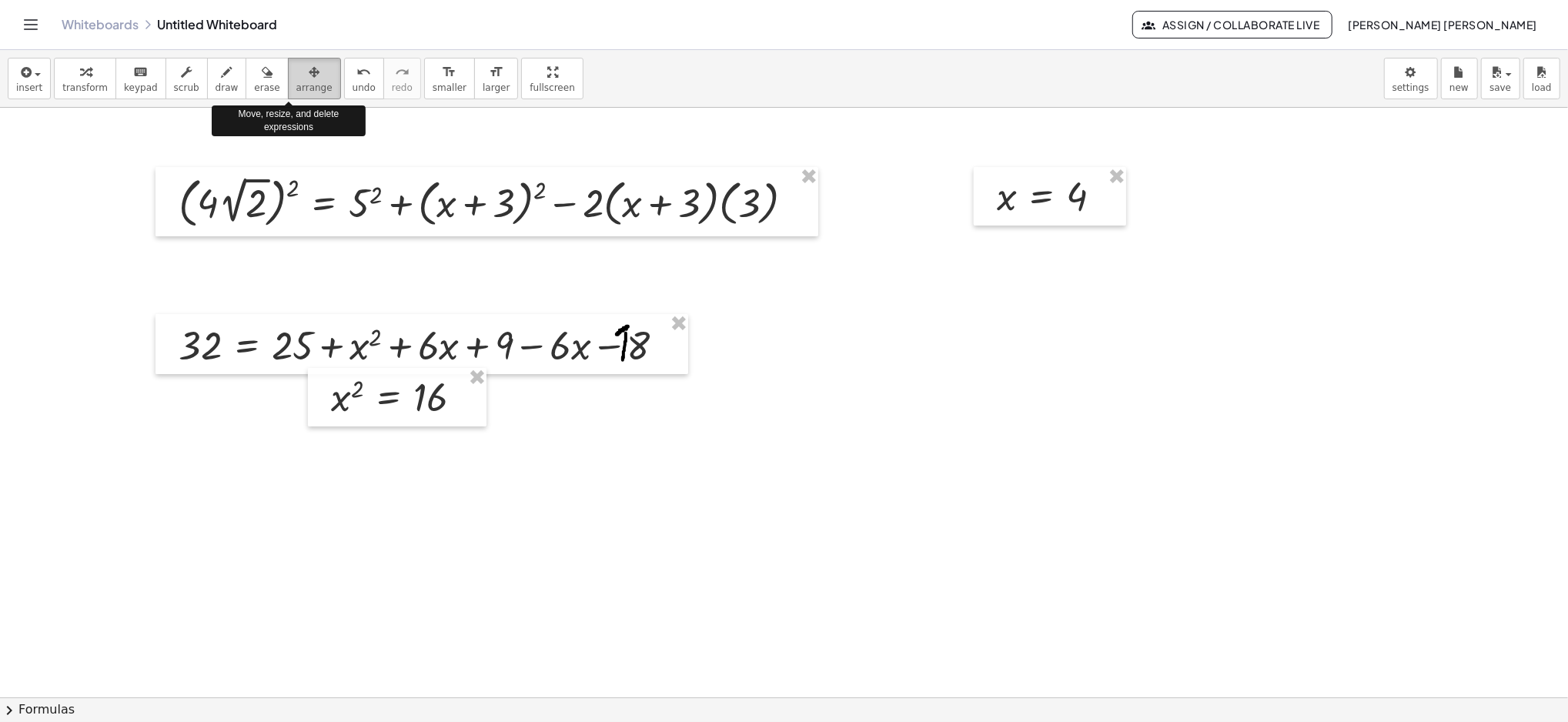
click at [301, 83] on span "arrange" at bounding box center [314, 88] width 36 height 11
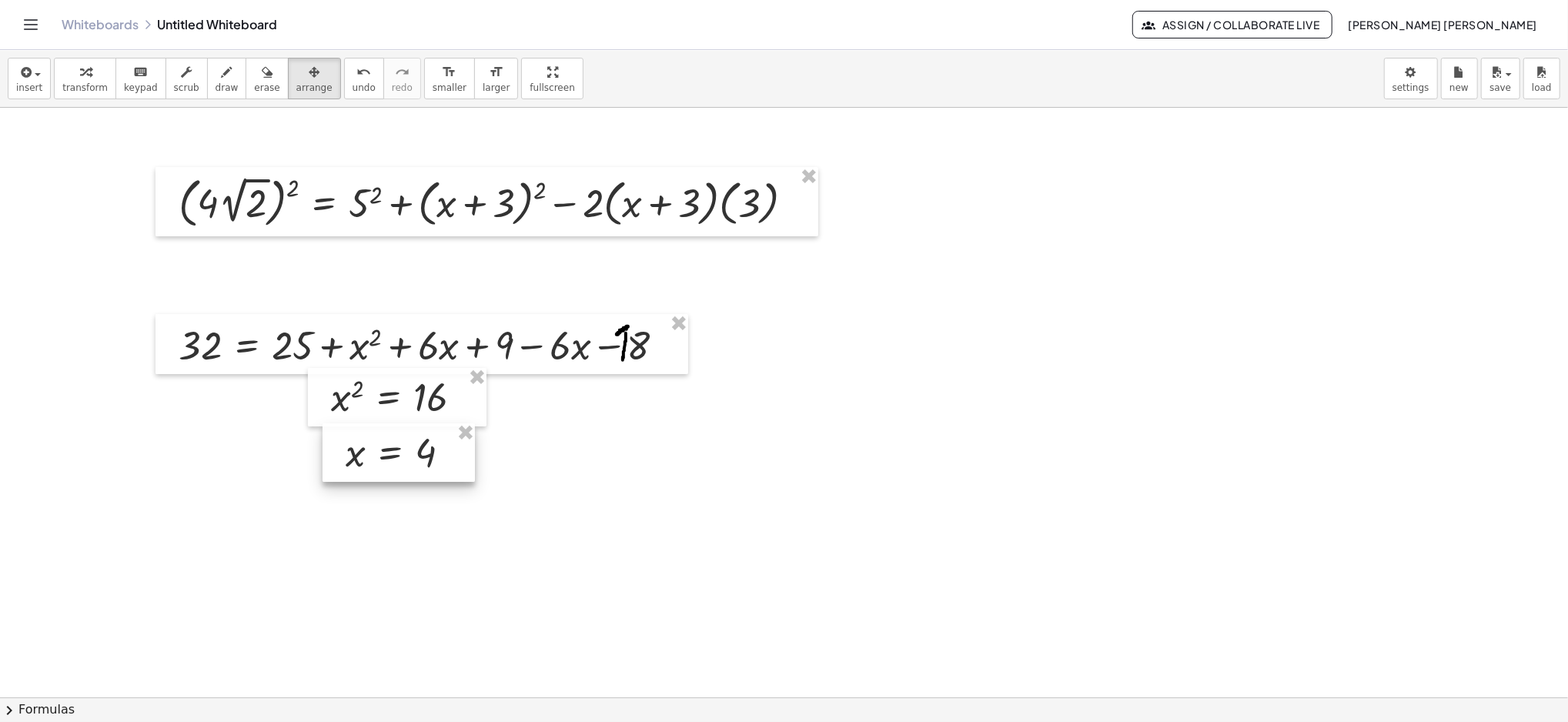
drag, startPoint x: 987, startPoint y: 200, endPoint x: 336, endPoint y: 456, distance: 699.5
click at [336, 456] on div at bounding box center [399, 453] width 153 height 59
click at [215, 78] on div "button" at bounding box center [226, 72] width 23 height 18
drag, startPoint x: 96, startPoint y: 187, endPoint x: 102, endPoint y: 191, distance: 7.2
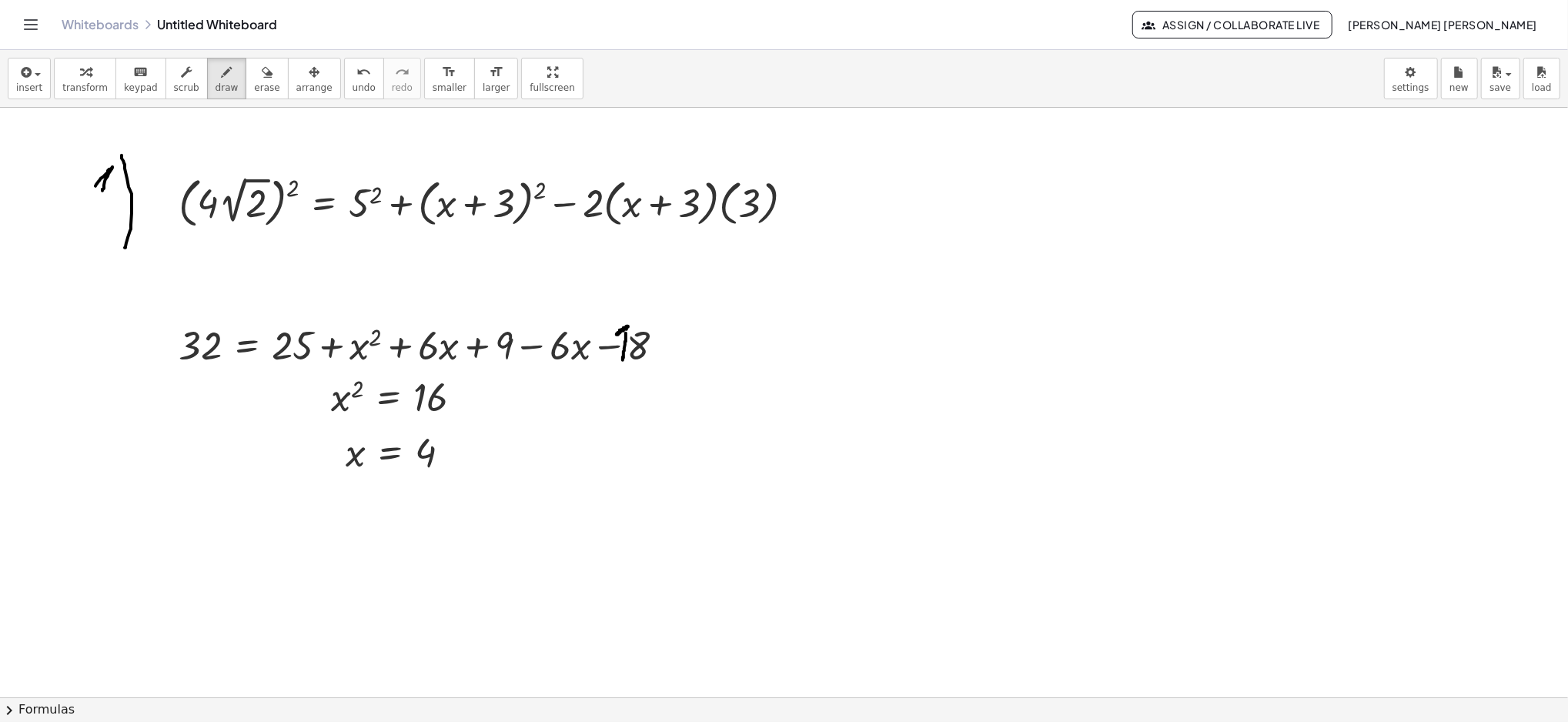
drag, startPoint x: 121, startPoint y: 155, endPoint x: 125, endPoint y: 247, distance: 92.1
click at [352, 83] on span "undo" at bounding box center [363, 88] width 23 height 11
drag, startPoint x: 128, startPoint y: 158, endPoint x: 104, endPoint y: 201, distance: 49.2
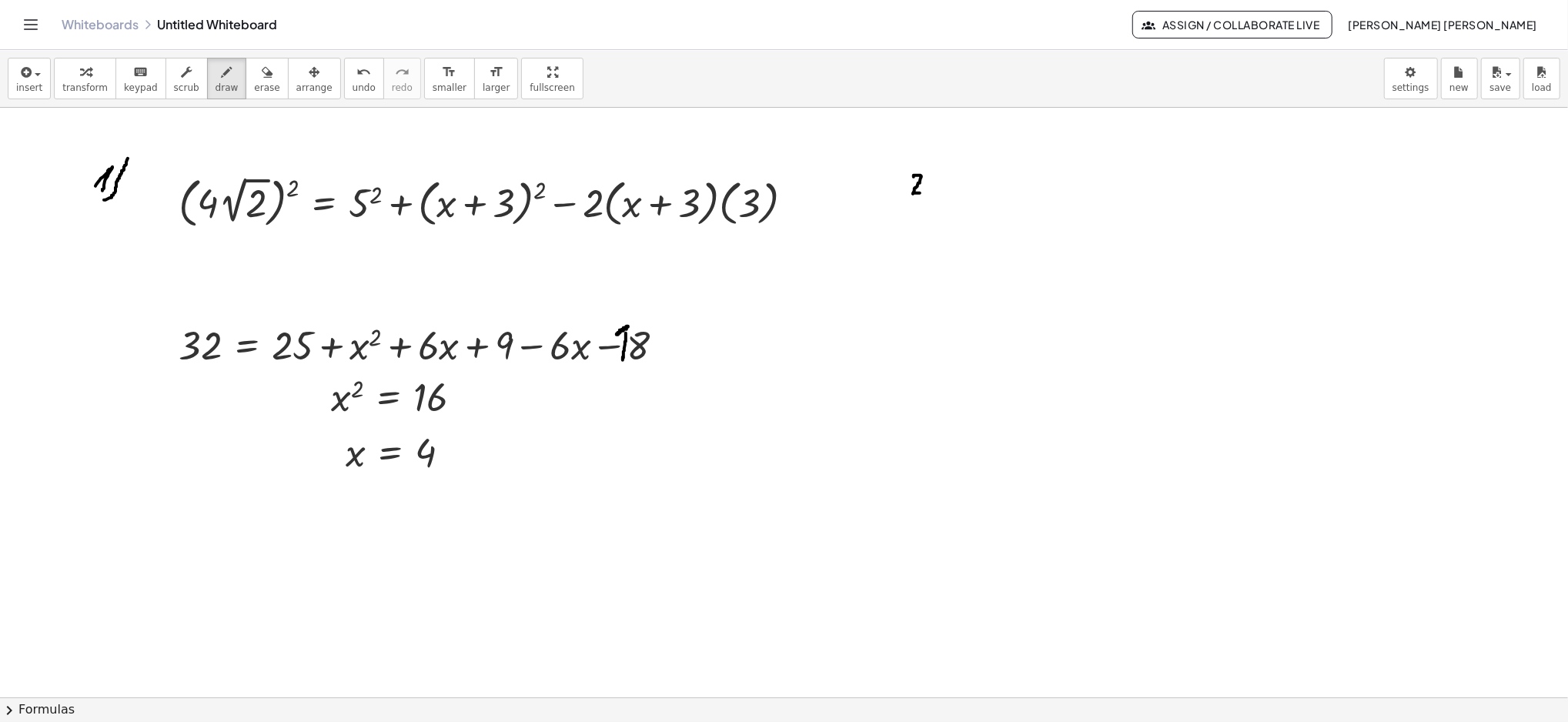
drag, startPoint x: 913, startPoint y: 177, endPoint x: 920, endPoint y: 193, distance: 17.5
drag, startPoint x: 924, startPoint y: 167, endPoint x: 926, endPoint y: 215, distance: 48.0
click at [40, 74] on button "insert" at bounding box center [29, 78] width 43 height 41
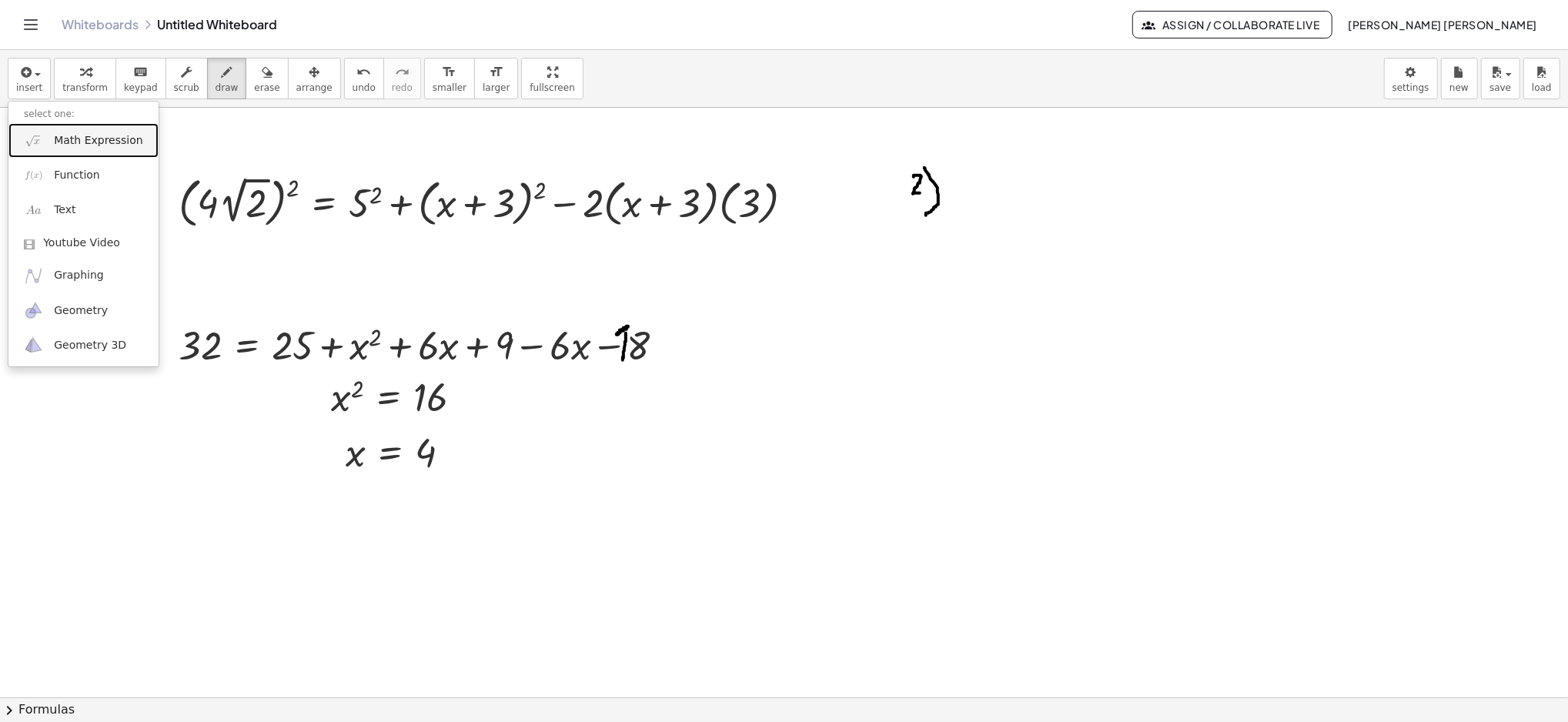
click at [89, 141] on span "Math Expression" at bounding box center [98, 141] width 88 height 16
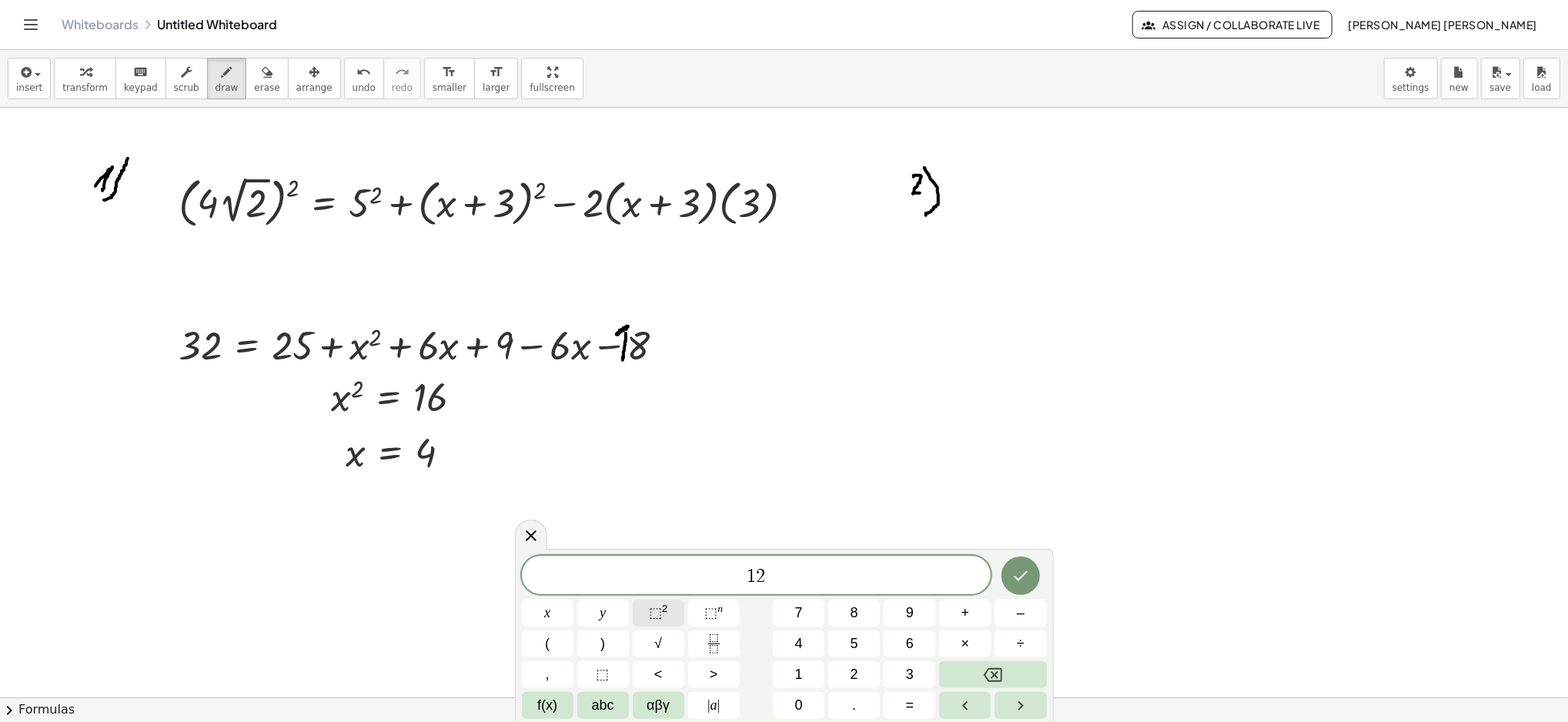
click at [655, 616] on span "⬚" at bounding box center [656, 613] width 13 height 16
click at [656, 612] on span "⬚" at bounding box center [656, 613] width 13 height 16
click at [666, 621] on span "⬚ 2" at bounding box center [658, 613] width 19 height 21
click at [715, 636] on icon "Fraction" at bounding box center [714, 644] width 19 height 19
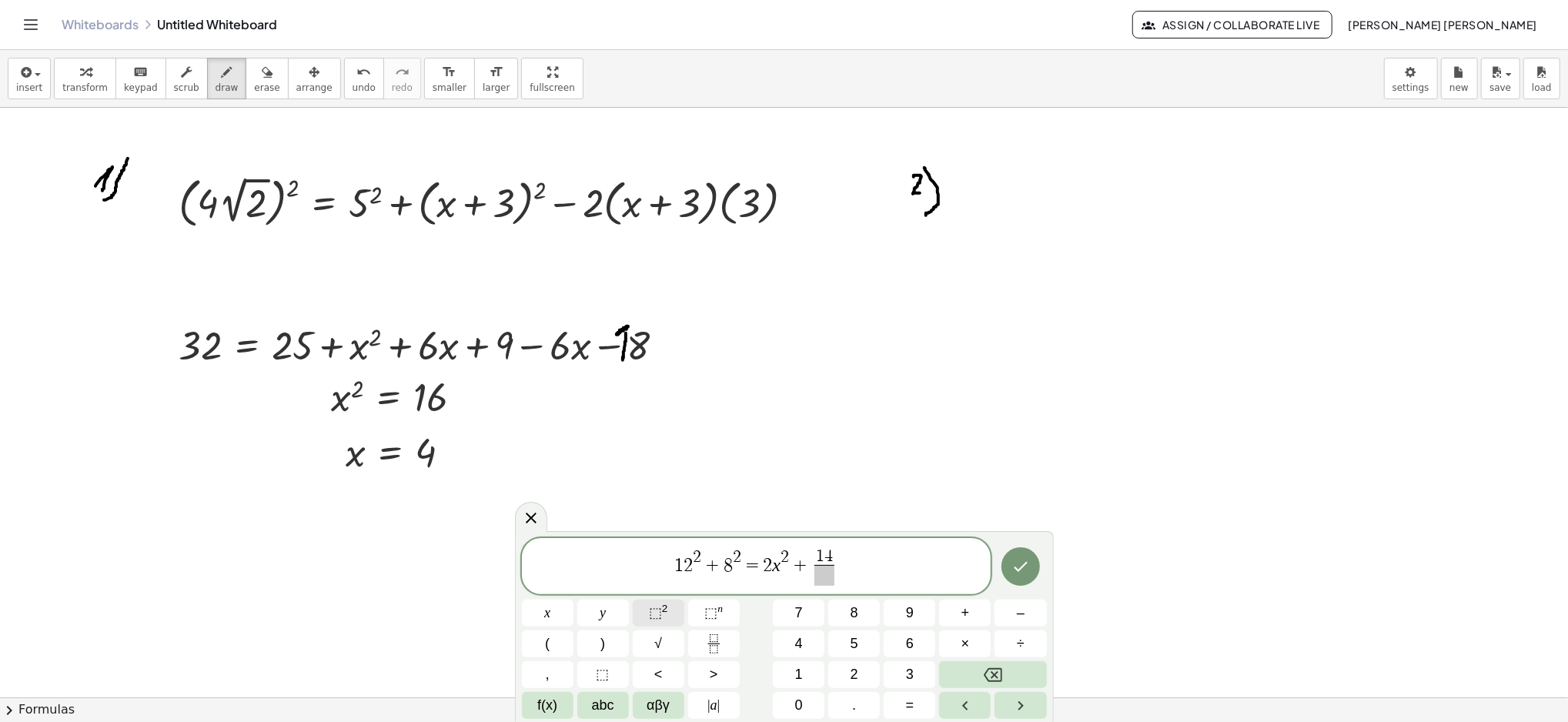
click at [665, 608] on sup "2" at bounding box center [665, 608] width 6 height 12
click at [832, 583] on span "​" at bounding box center [824, 575] width 28 height 21
click at [1017, 556] on icon "Done" at bounding box center [1021, 564] width 18 height 18
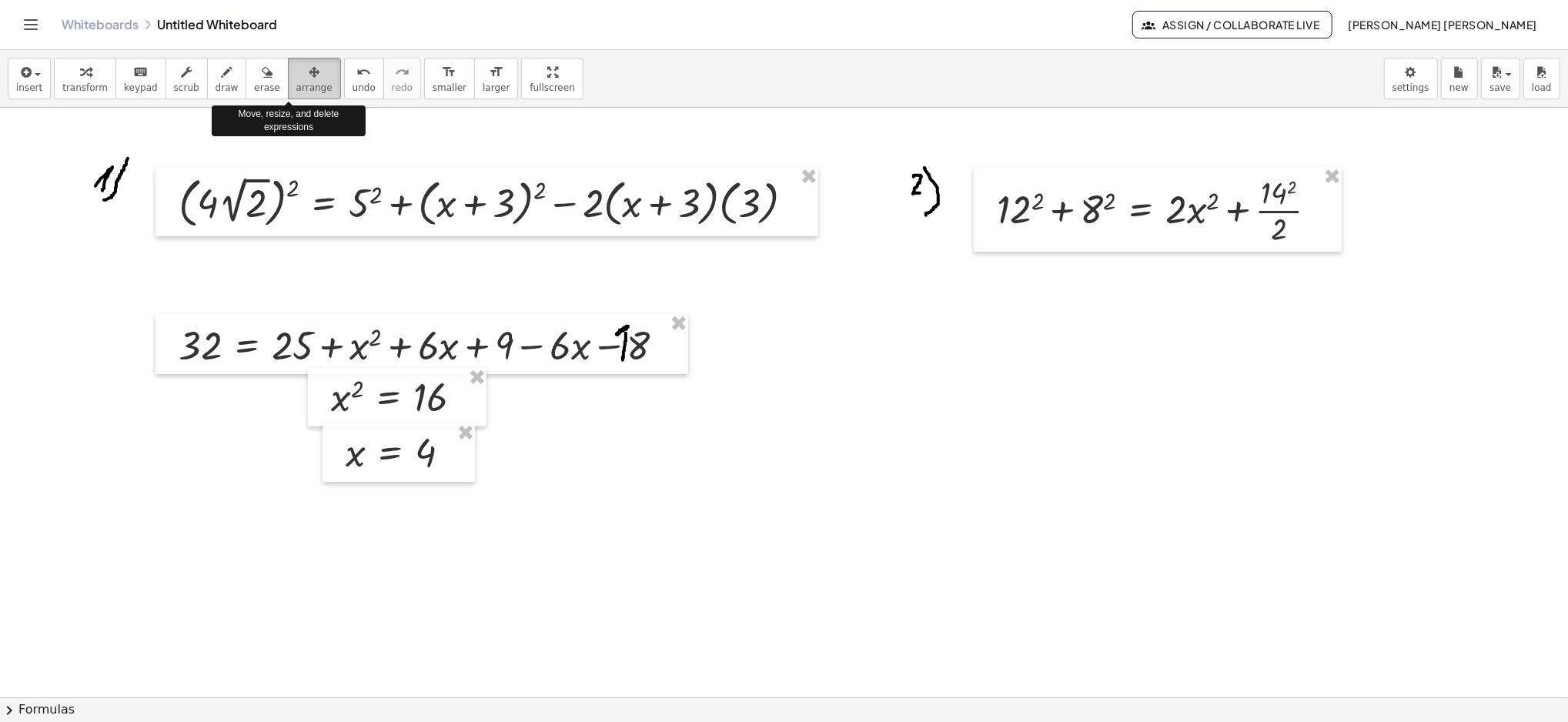
click at [296, 63] on div "button" at bounding box center [314, 72] width 36 height 18
